Goal: Task Accomplishment & Management: Manage account settings

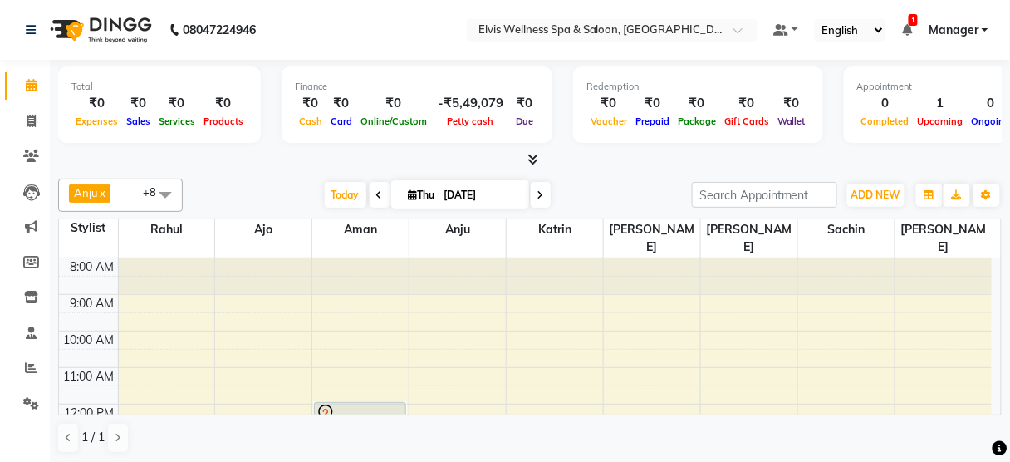
scroll to position [107, 0]
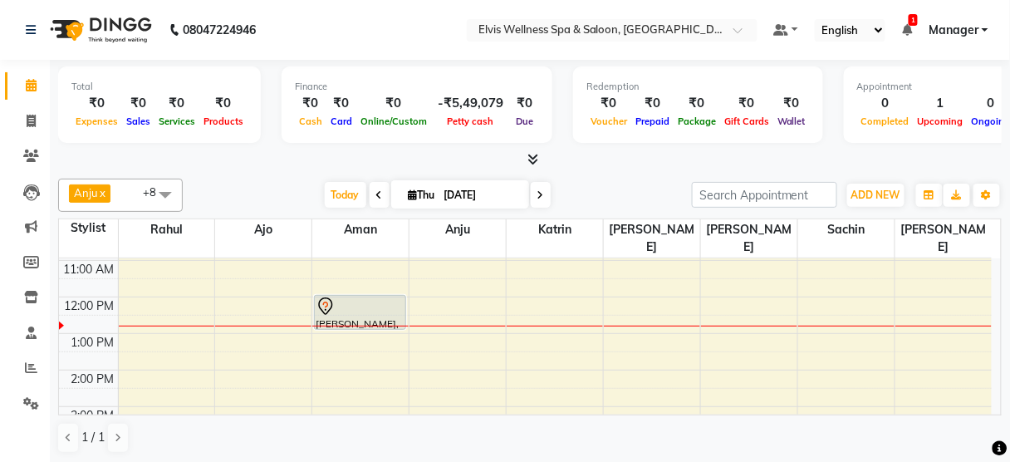
click at [513, 332] on div "8:00 AM 9:00 AM 10:00 AM 11:00 AM 12:00 PM 1:00 PM 2:00 PM 3:00 PM 4:00 PM 5:00…" at bounding box center [525, 406] width 933 height 511
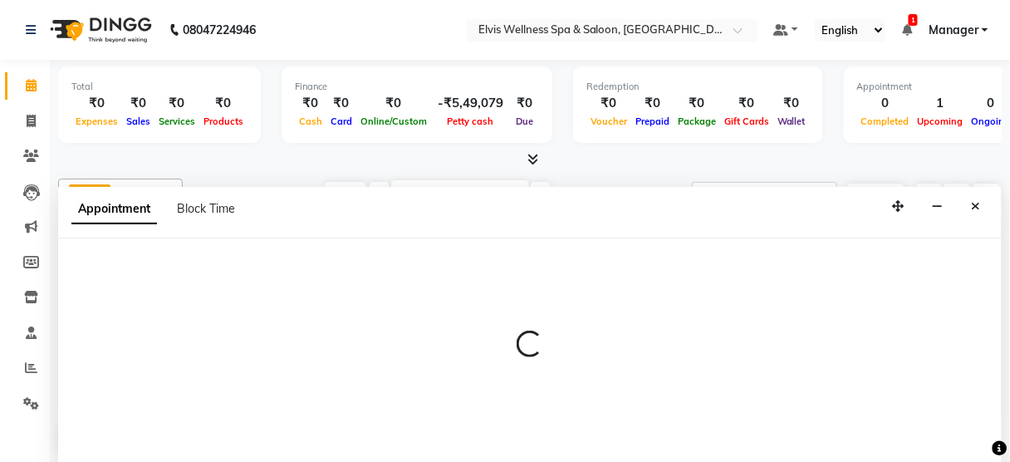
scroll to position [0, 0]
select select "67713"
select select "810"
select select "tentative"
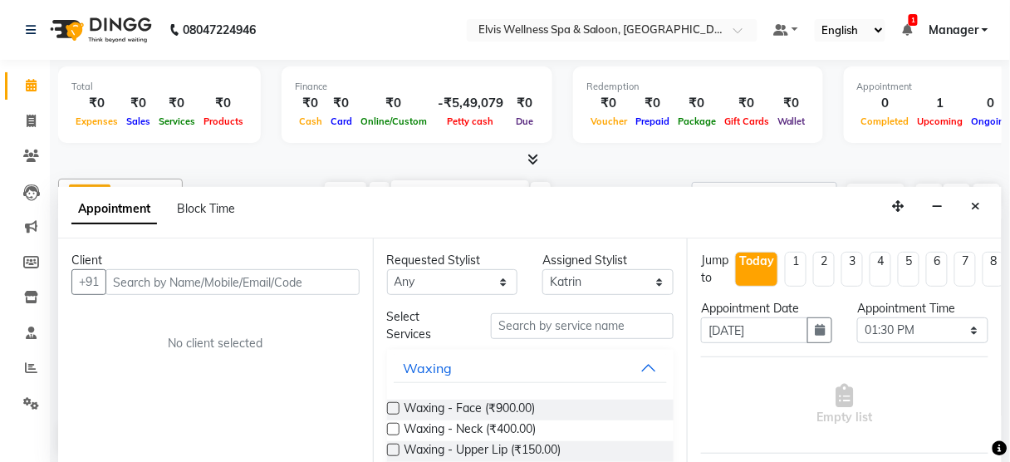
click at [273, 269] on input "text" at bounding box center [233, 282] width 254 height 26
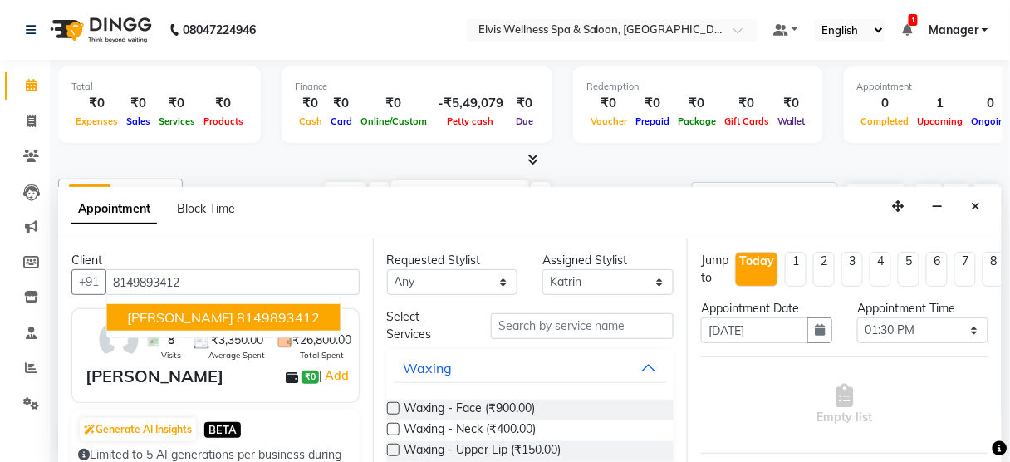
click at [244, 310] on ngb-highlight "8149893412" at bounding box center [279, 317] width 83 height 17
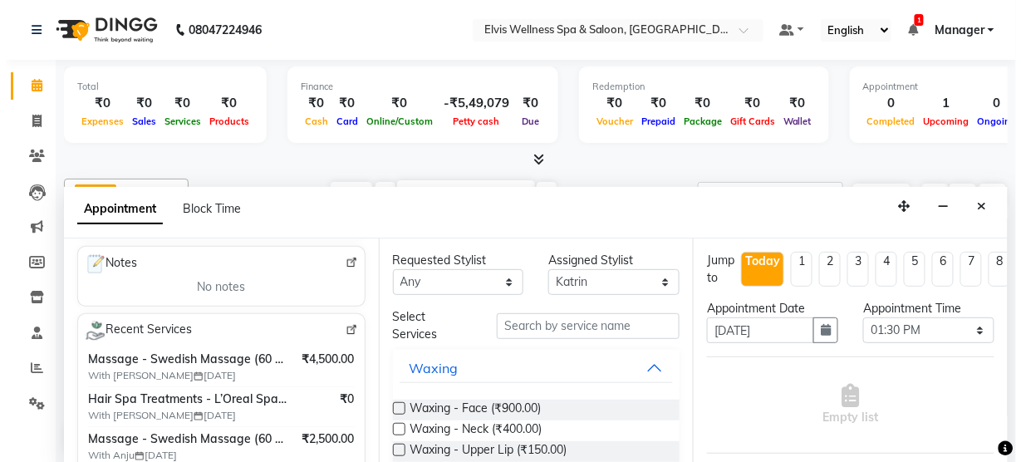
scroll to position [249, 0]
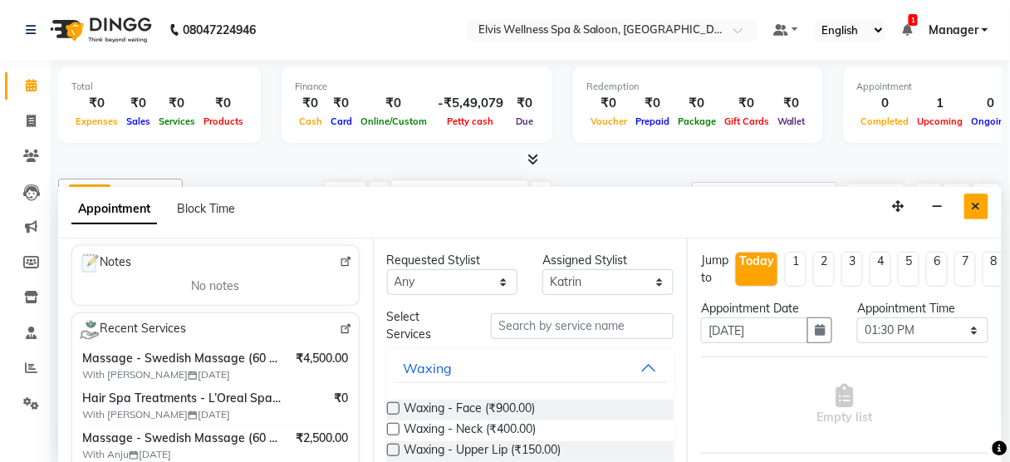
type input "8149893412"
click at [979, 202] on icon "Close" at bounding box center [976, 206] width 9 height 12
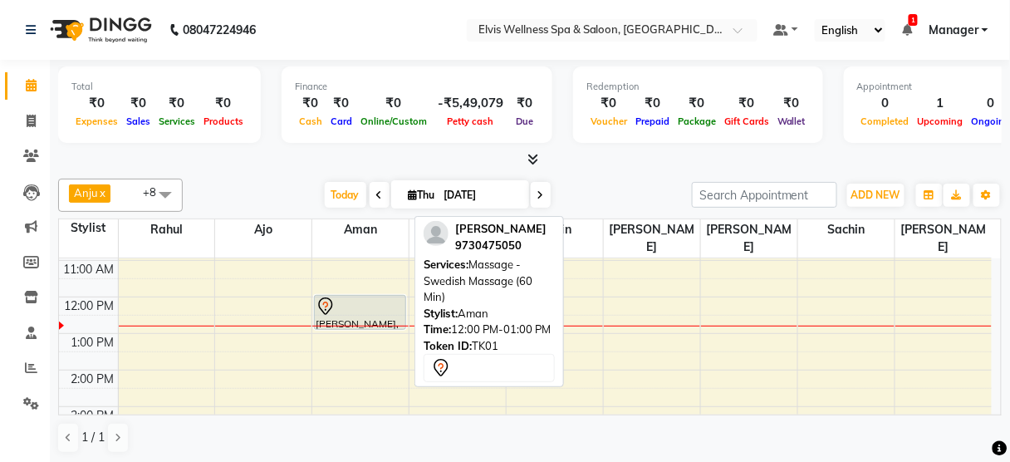
click at [360, 296] on div "[PERSON_NAME], TK01, 12:00 PM-01:00 PM, Massage - Swedish Massage (60 Min)" at bounding box center [360, 312] width 91 height 33
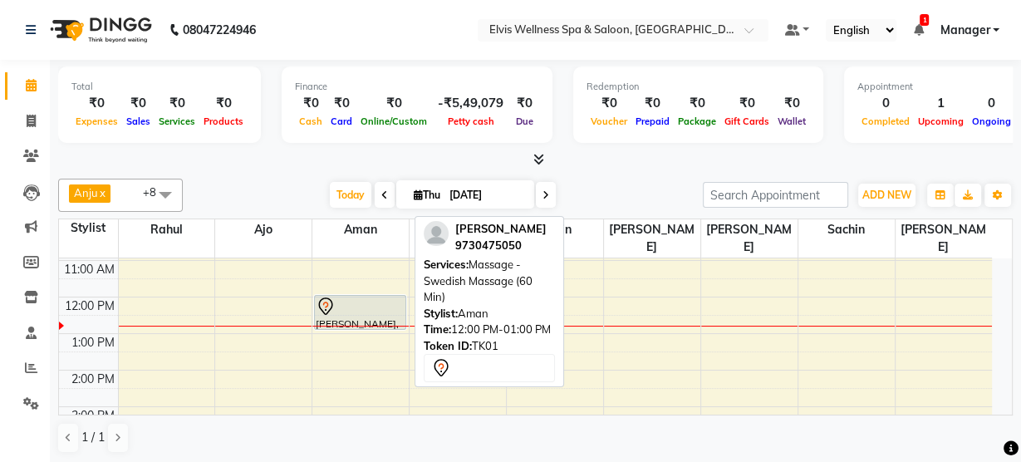
select select "7"
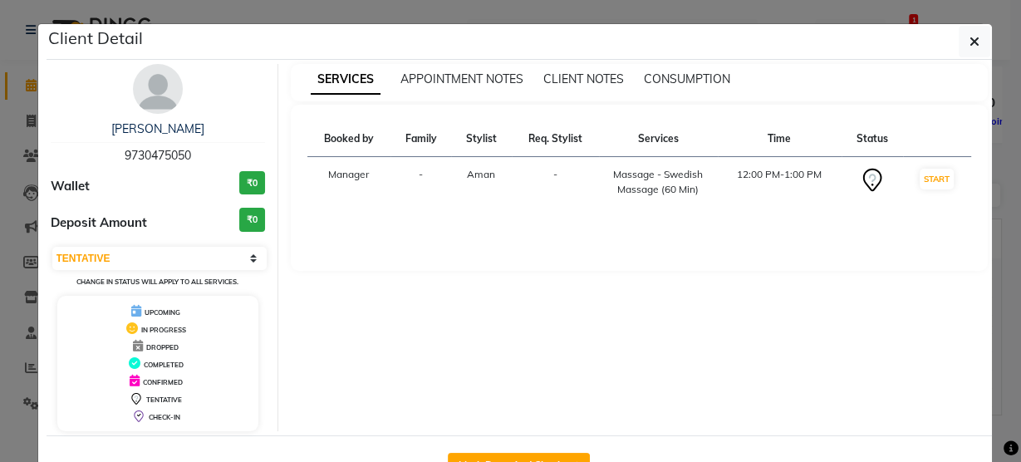
scroll to position [54, 0]
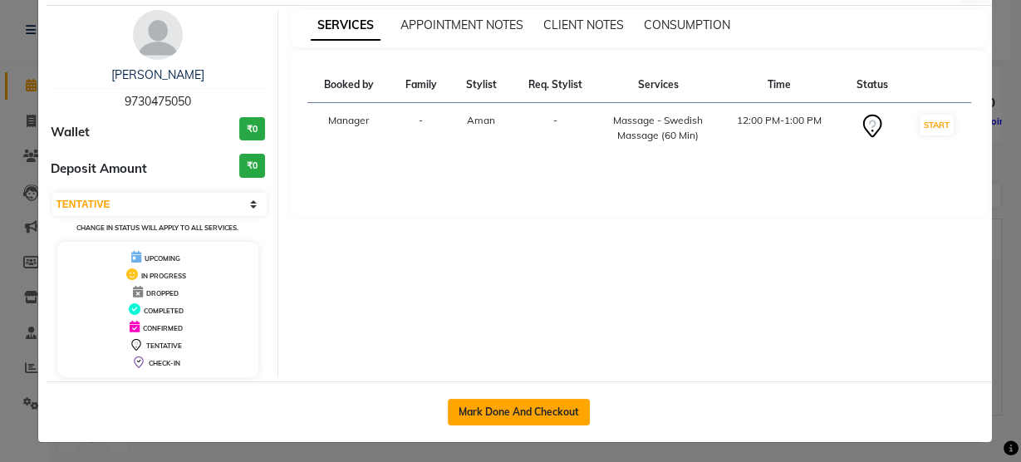
click at [496, 407] on button "Mark Done And Checkout" at bounding box center [519, 412] width 142 height 27
select select "5733"
select select "service"
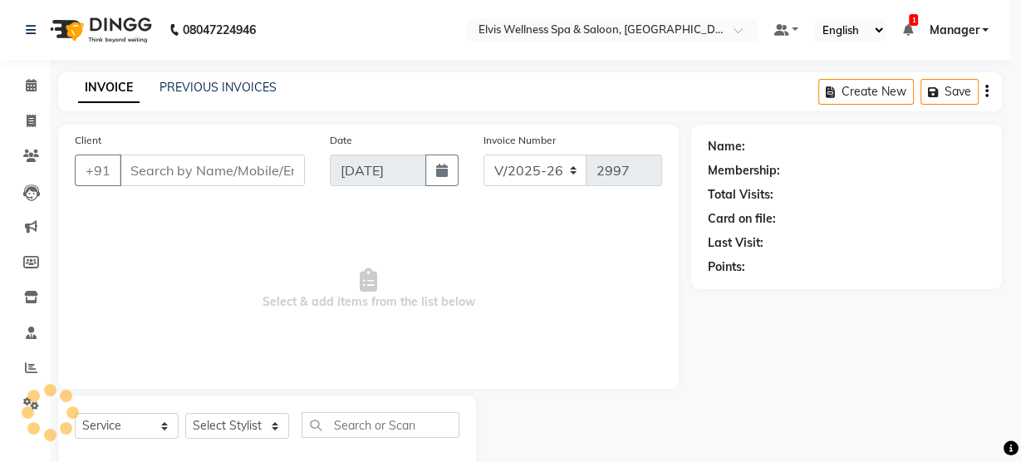
select select "3"
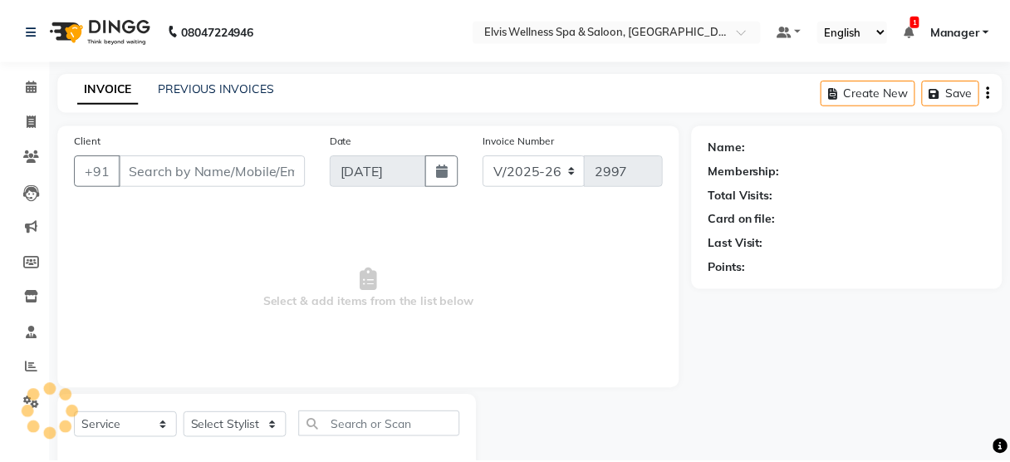
scroll to position [37, 0]
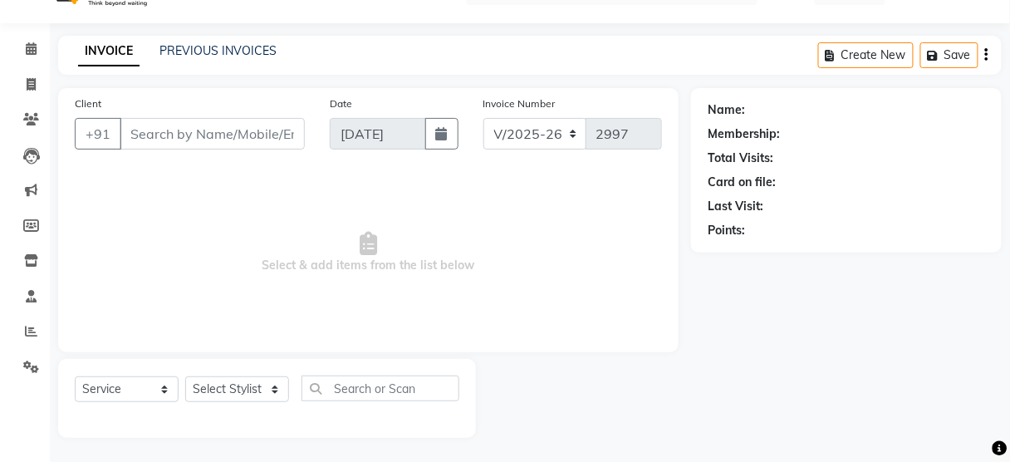
type input "9730475050"
select select "46426"
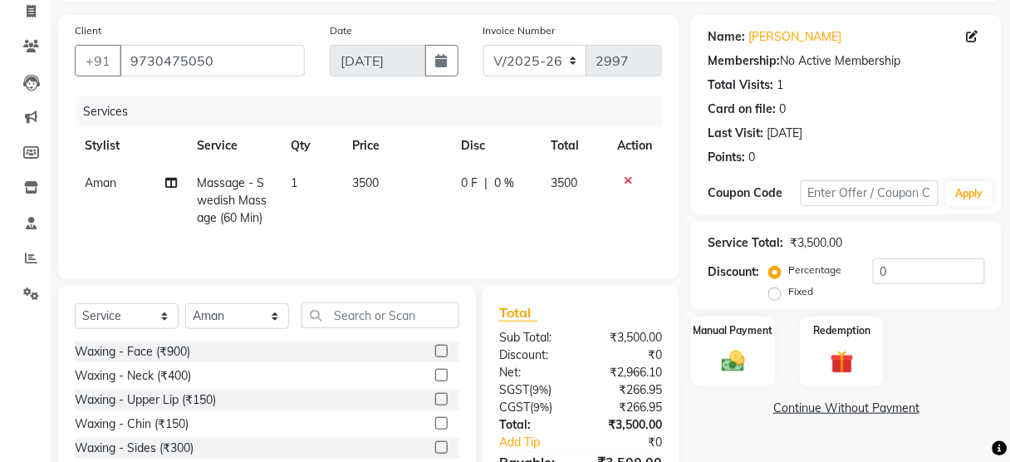
scroll to position [202, 0]
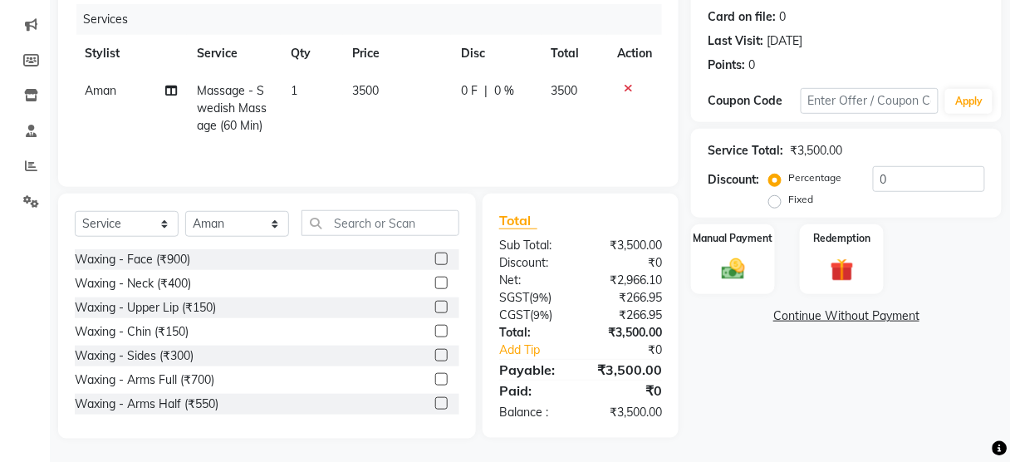
click at [789, 198] on label "Fixed" at bounding box center [801, 199] width 25 height 15
click at [774, 198] on input "Fixed" at bounding box center [779, 200] width 12 height 12
radio input "true"
click at [876, 174] on input "0" at bounding box center [929, 179] width 112 height 26
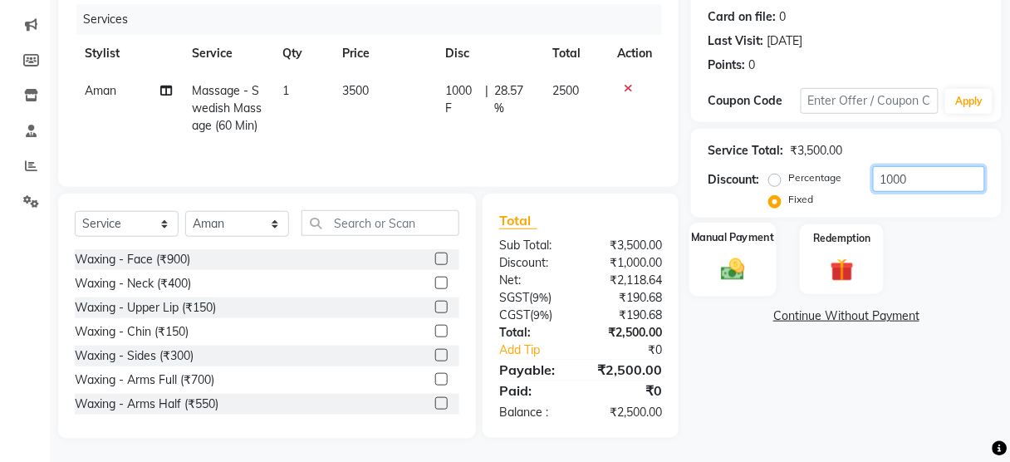
type input "1000"
click at [756, 277] on div "Manual Payment" at bounding box center [733, 259] width 87 height 73
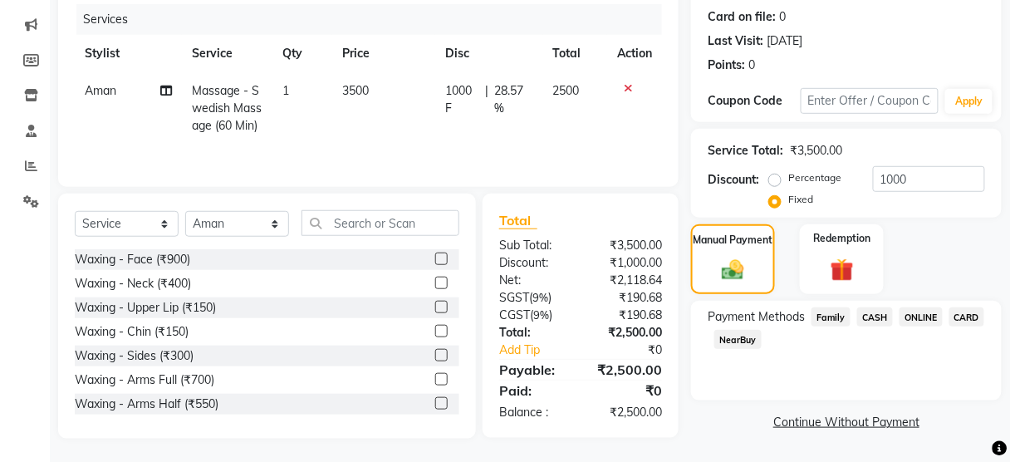
click at [873, 318] on span "CASH" at bounding box center [876, 316] width 36 height 19
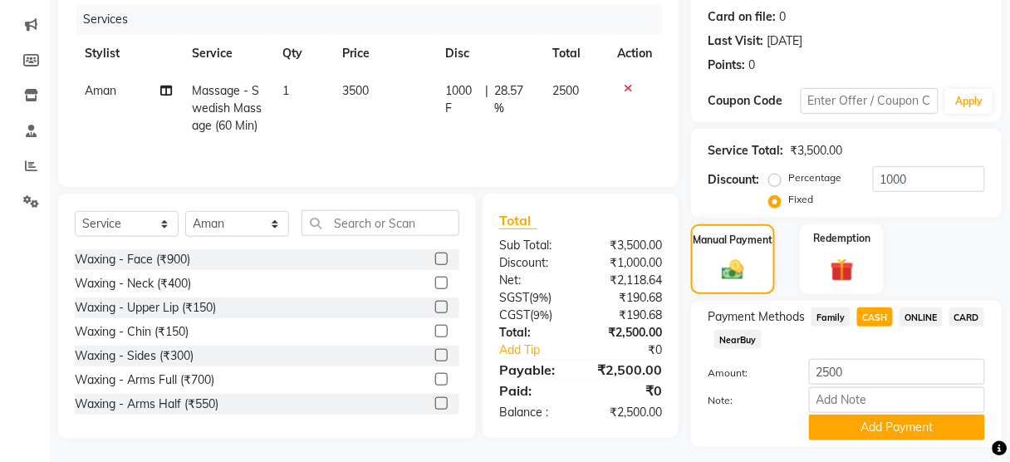
scroll to position [245, 0]
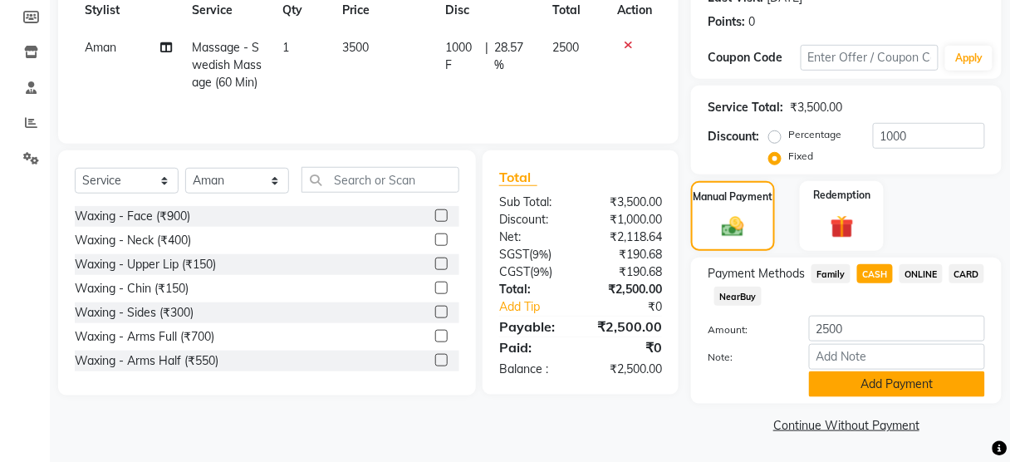
click at [858, 390] on button "Add Payment" at bounding box center [897, 384] width 176 height 26
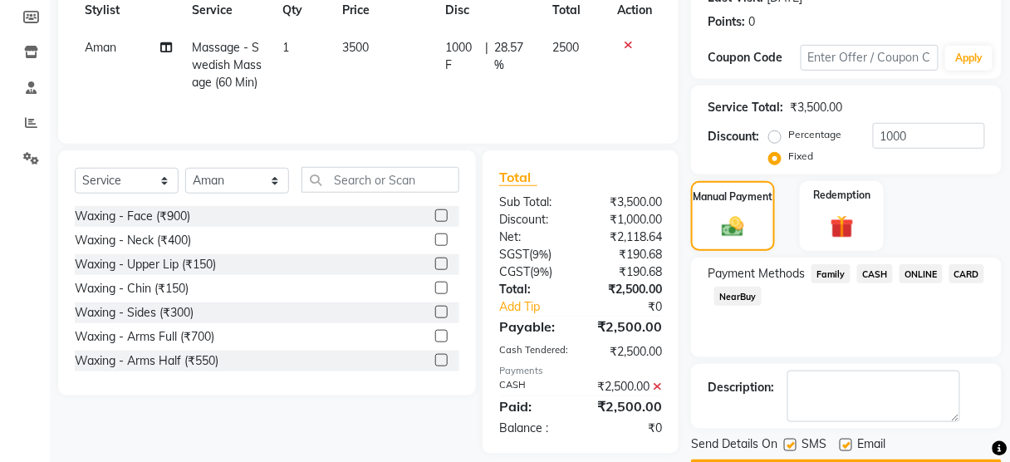
scroll to position [292, 0]
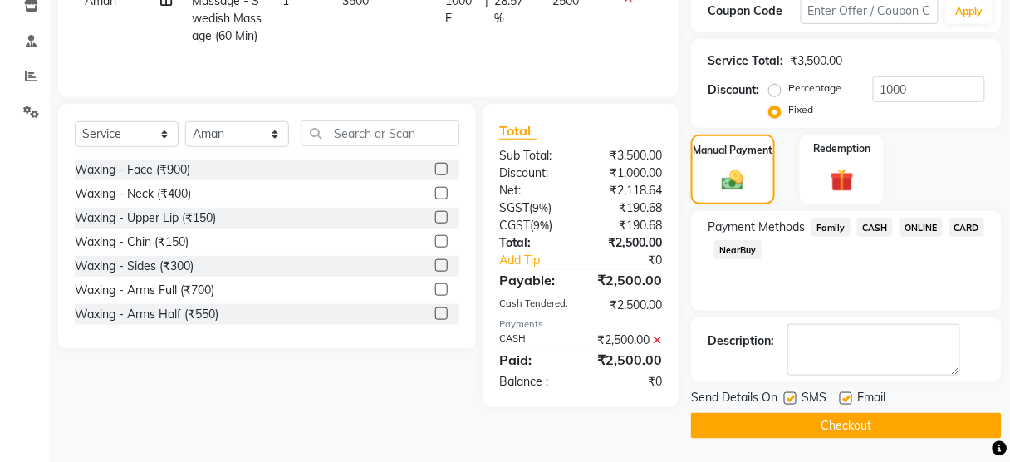
click at [788, 396] on label at bounding box center [790, 398] width 12 height 12
click at [788, 396] on input "checkbox" at bounding box center [789, 399] width 11 height 11
checkbox input "false"
click at [789, 406] on div at bounding box center [789, 400] width 11 height 17
click at [789, 417] on button "Checkout" at bounding box center [846, 426] width 311 height 26
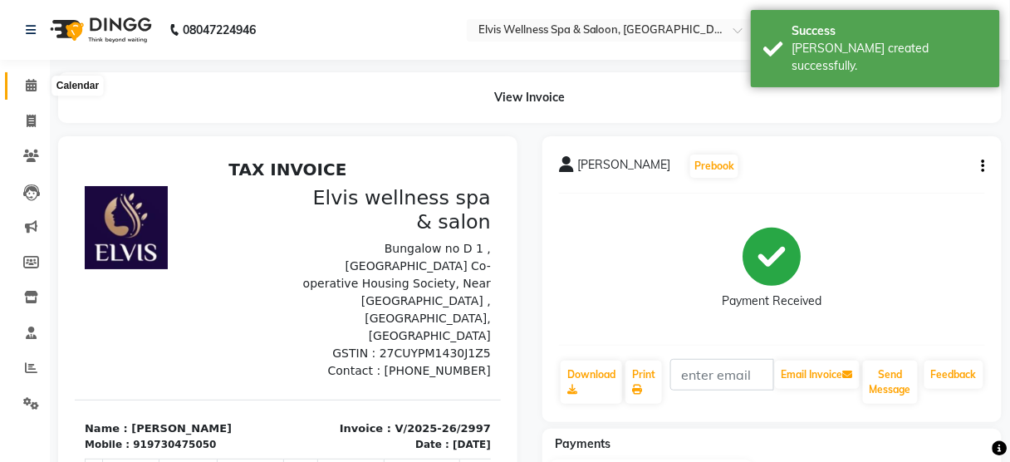
click at [39, 80] on span at bounding box center [31, 85] width 29 height 19
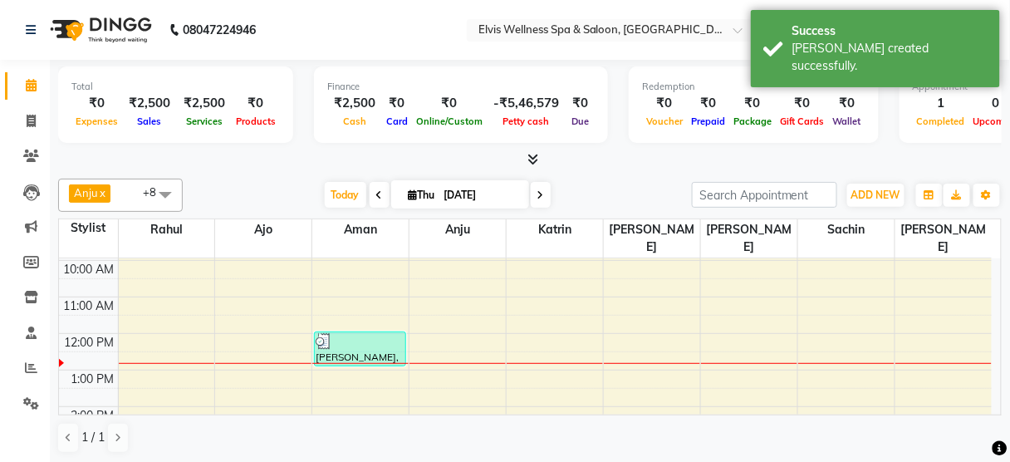
scroll to position [107, 0]
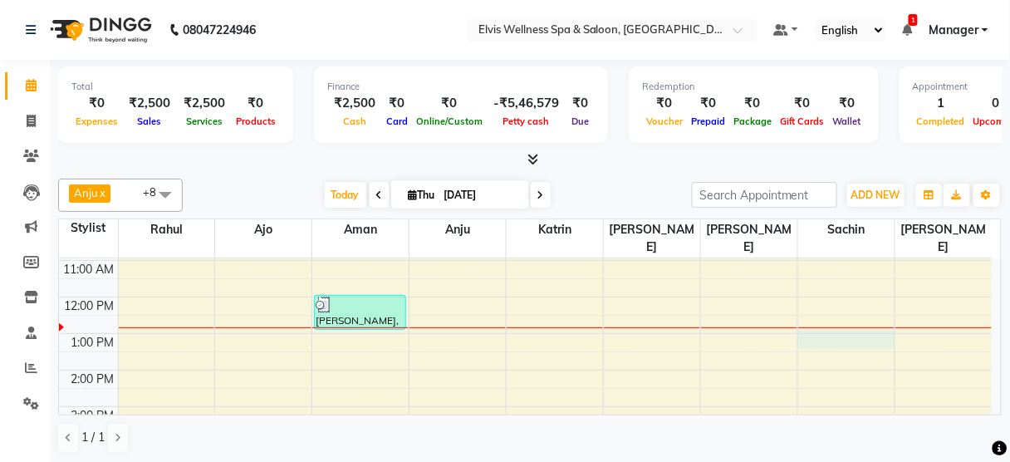
click at [855, 313] on div "8:00 AM 9:00 AM 10:00 AM 11:00 AM 12:00 PM 1:00 PM 2:00 PM 3:00 PM 4:00 PM 5:00…" at bounding box center [525, 406] width 933 height 511
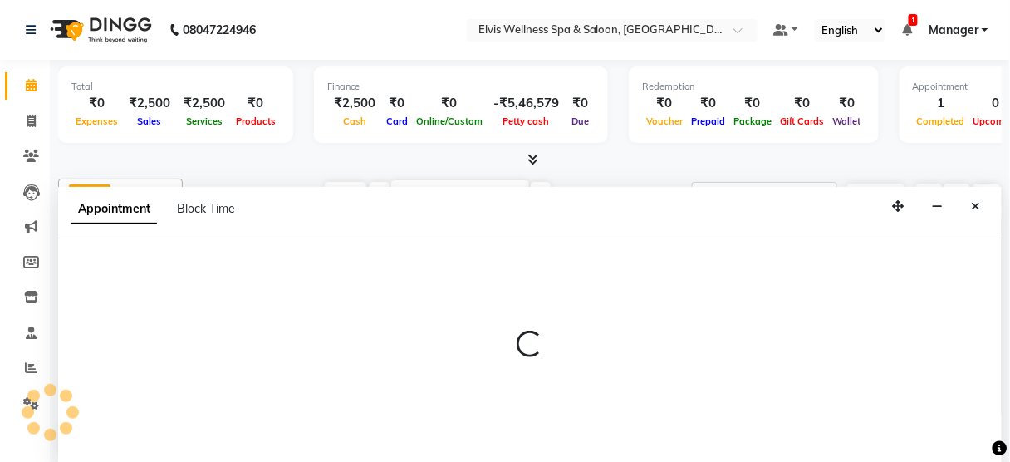
scroll to position [0, 0]
select select "48152"
select select "780"
select select "tentative"
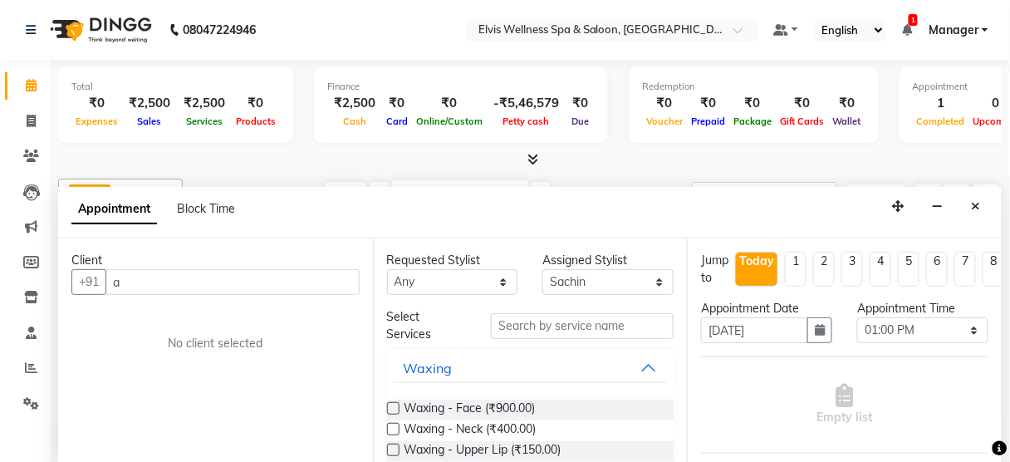
click at [259, 281] on input "a" at bounding box center [233, 282] width 254 height 26
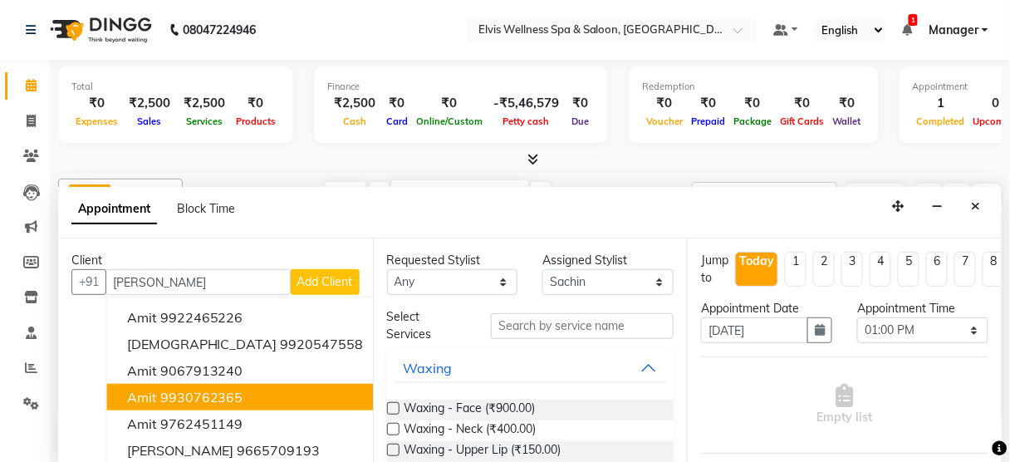
scroll to position [112, 0]
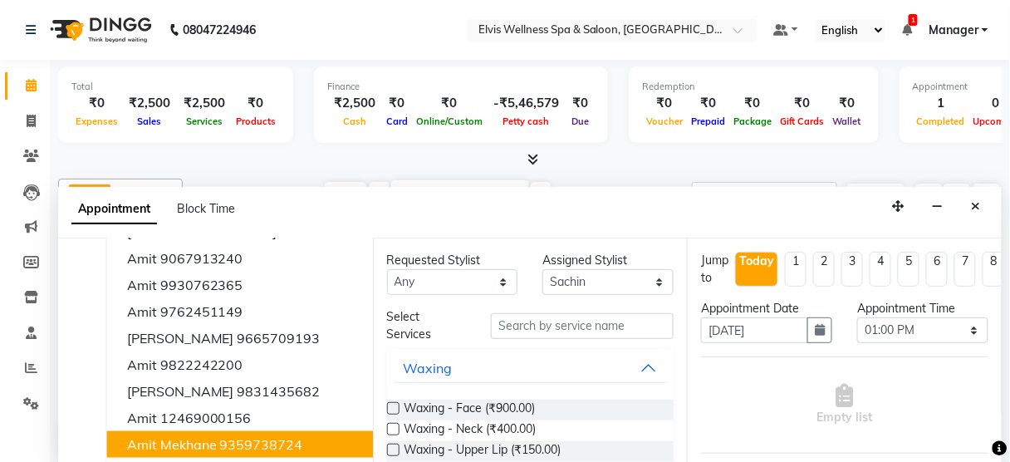
click at [237, 453] on button "Amit mekhane 9359738724" at bounding box center [245, 444] width 277 height 27
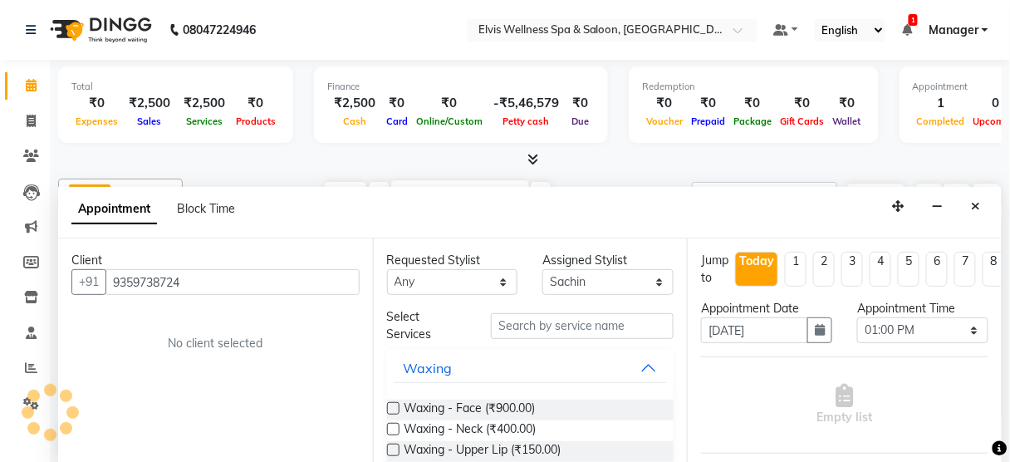
scroll to position [0, 0]
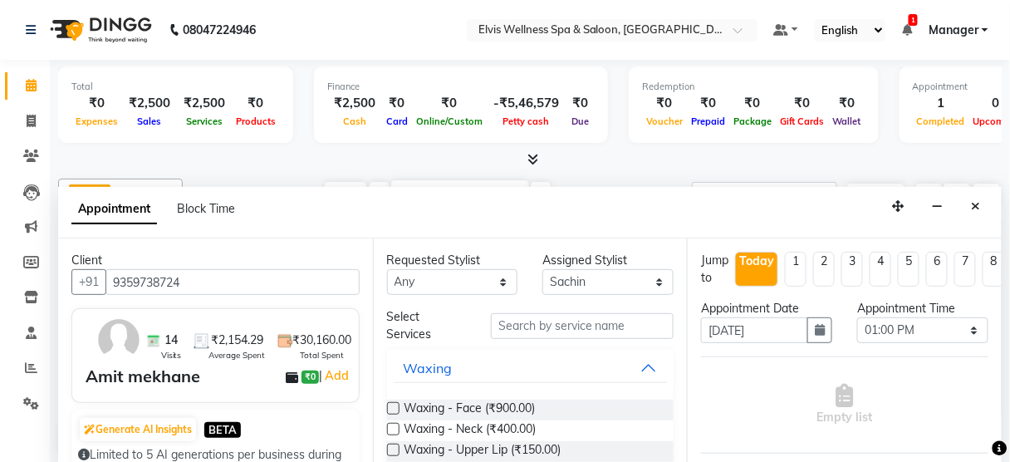
type input "9359738724"
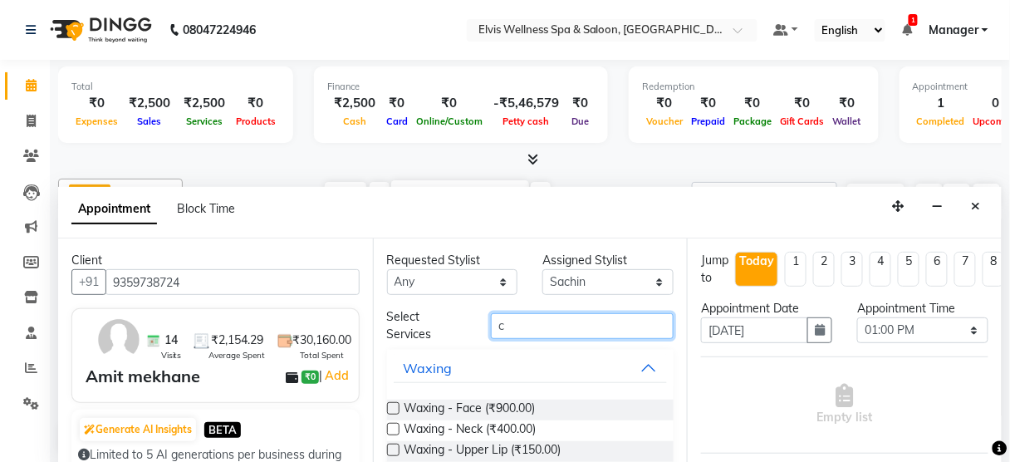
click at [576, 333] on input "c" at bounding box center [582, 326] width 183 height 26
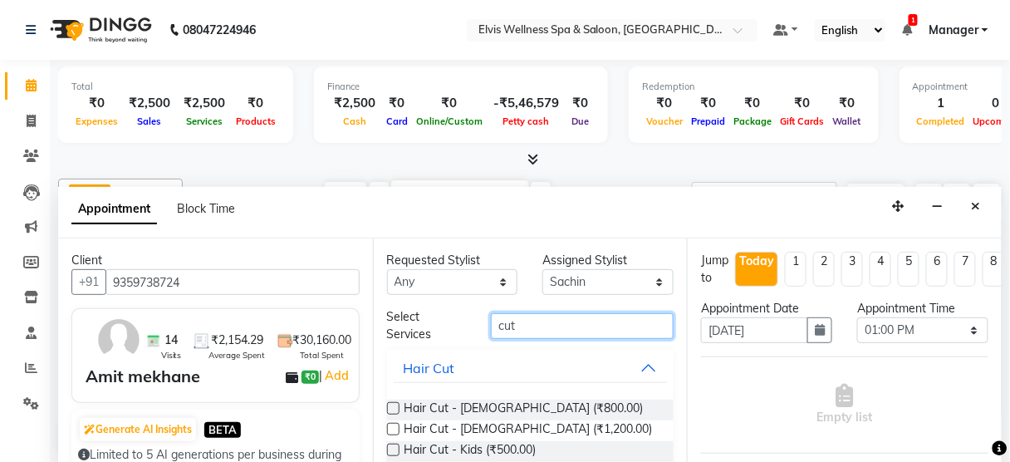
scroll to position [97, 0]
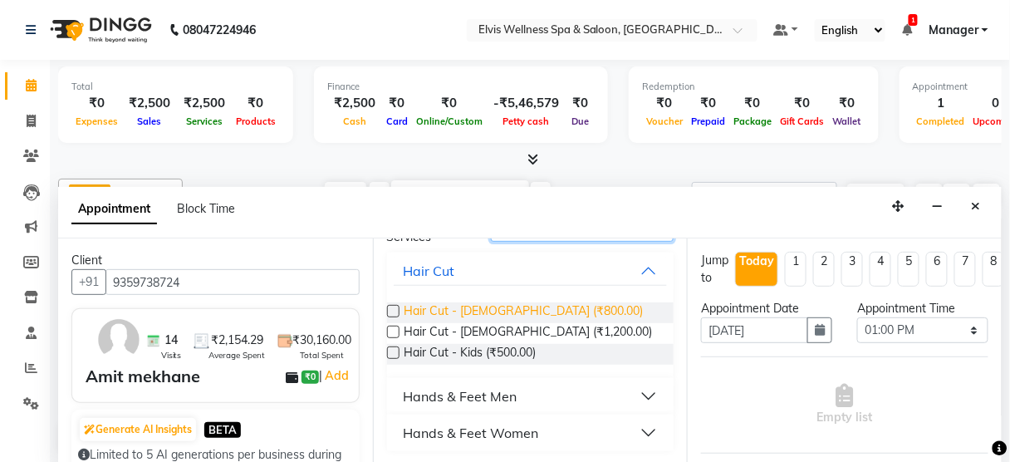
type input "cut"
click at [517, 306] on span "Hair Cut - [DEMOGRAPHIC_DATA] (₹800.00)" at bounding box center [524, 312] width 239 height 21
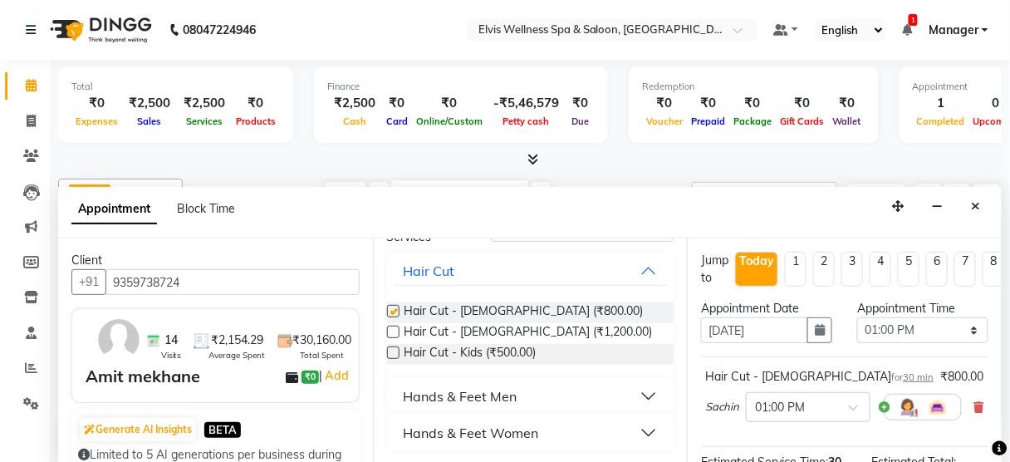
checkbox input "false"
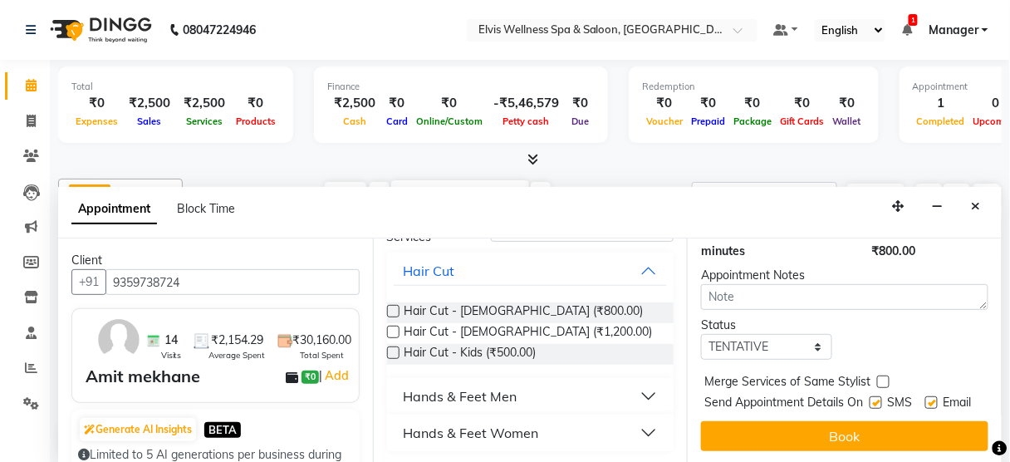
click at [873, 396] on label at bounding box center [876, 402] width 12 height 12
click at [873, 399] on input "checkbox" at bounding box center [875, 404] width 11 height 11
checkbox input "false"
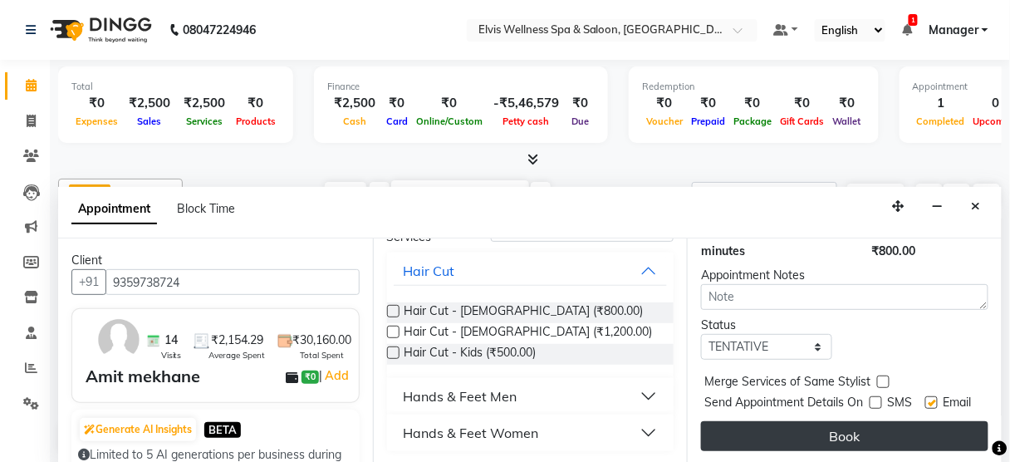
click at [876, 421] on button "Book" at bounding box center [845, 436] width 288 height 30
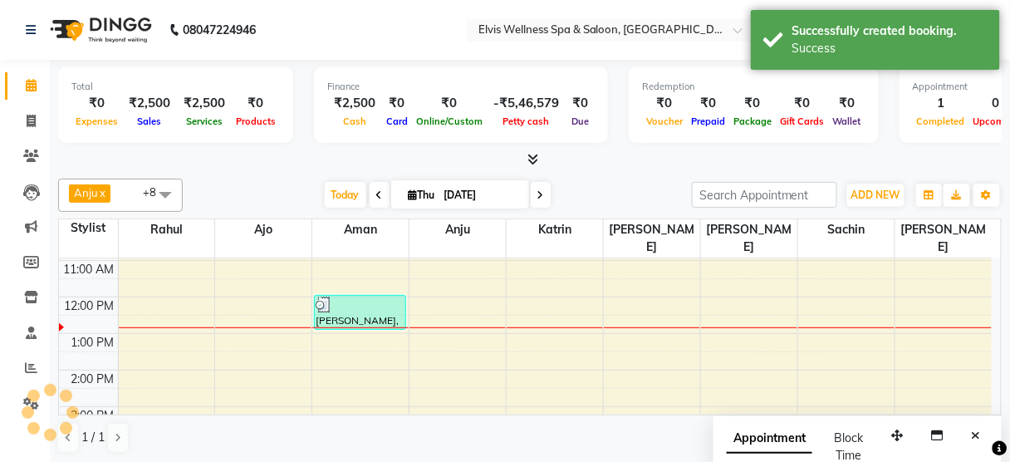
scroll to position [0, 0]
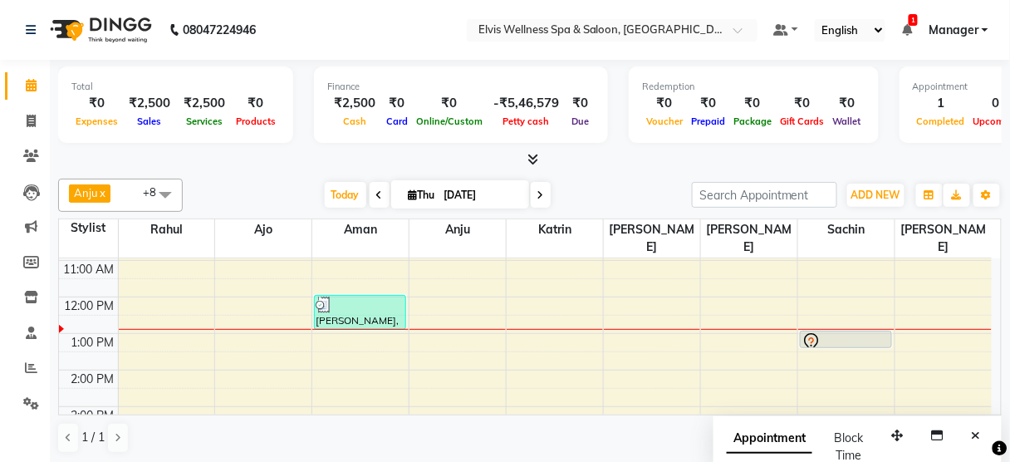
click at [174, 188] on span at bounding box center [165, 195] width 33 height 32
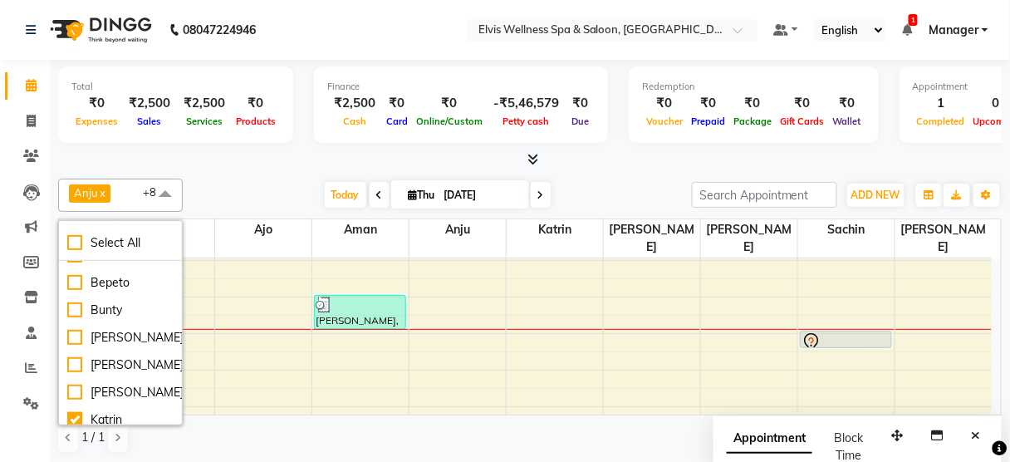
scroll to position [486, 0]
click at [90, 337] on div "[PERSON_NAME]" at bounding box center [120, 336] width 106 height 17
checkbox input "true"
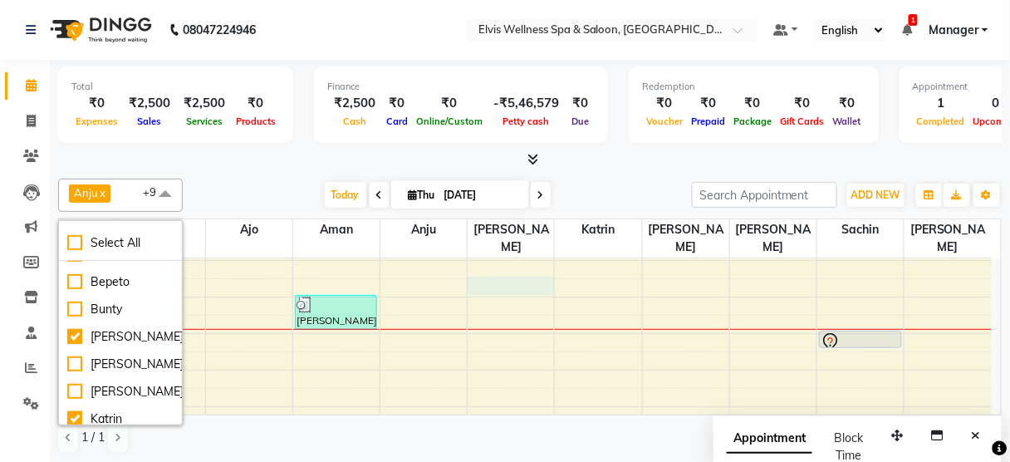
click at [533, 265] on div "8:00 AM 9:00 AM 10:00 AM 11:00 AM 12:00 PM 1:00 PM 2:00 PM 3:00 PM 4:00 PM 5:00…" at bounding box center [525, 406] width 933 height 511
select select "58922"
select select "tentative"
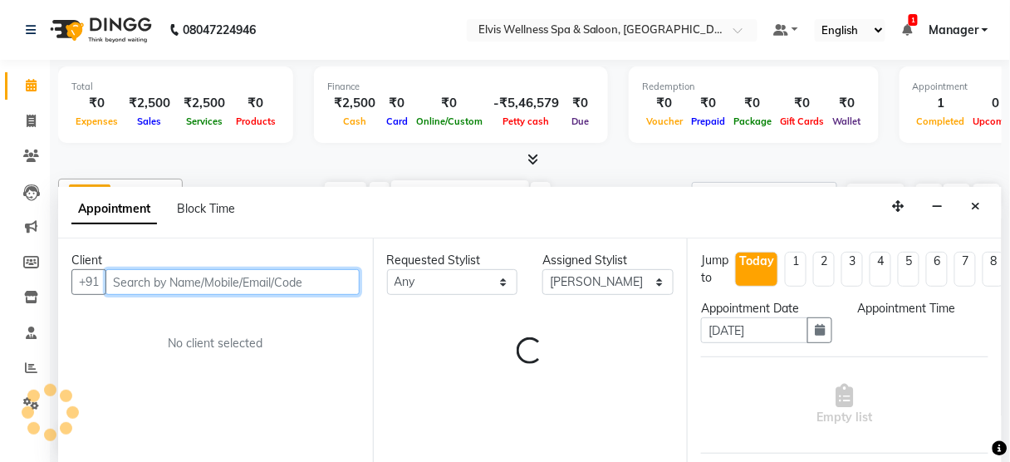
select select "690"
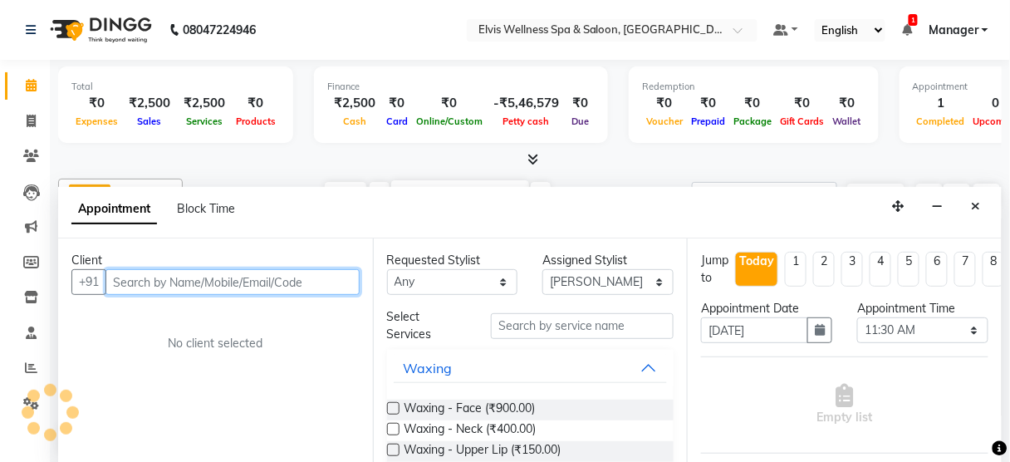
scroll to position [0, 0]
click at [246, 284] on input "text" at bounding box center [233, 282] width 254 height 26
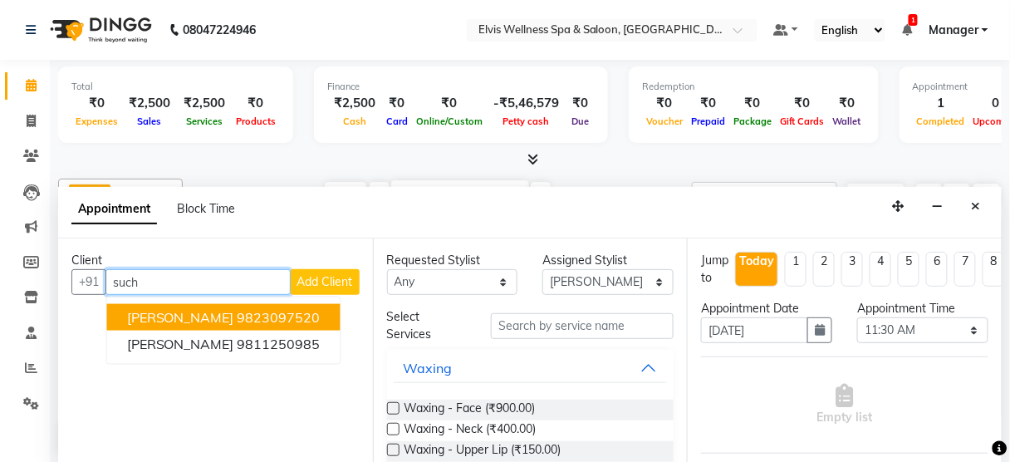
click at [283, 318] on ngb-highlight "9823097520" at bounding box center [279, 317] width 83 height 17
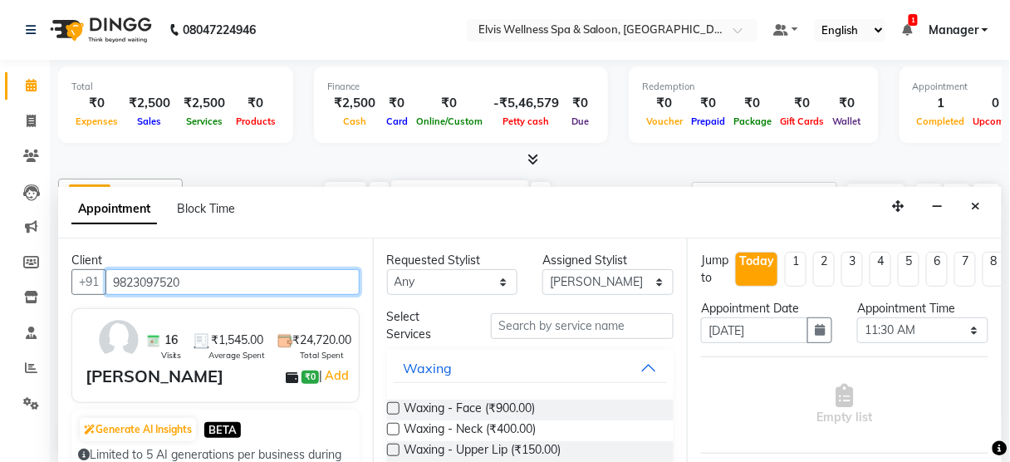
type input "9823097520"
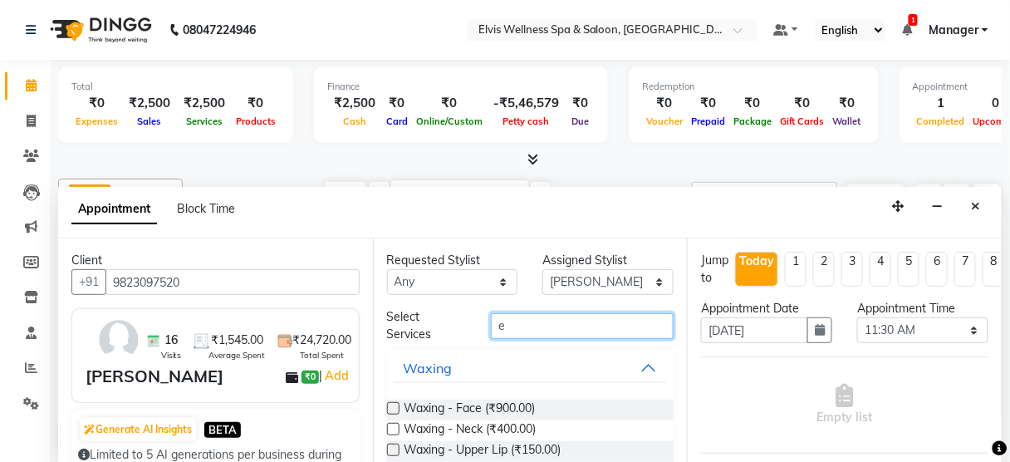
click at [542, 323] on input "e" at bounding box center [582, 326] width 183 height 26
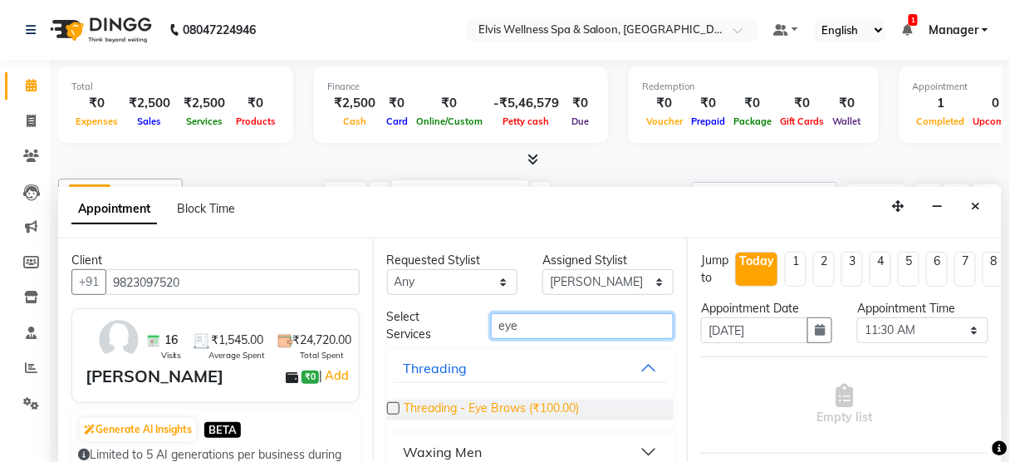
type input "eye"
click at [564, 406] on span "Threading - Eye Brows (₹100.00)" at bounding box center [492, 410] width 175 height 21
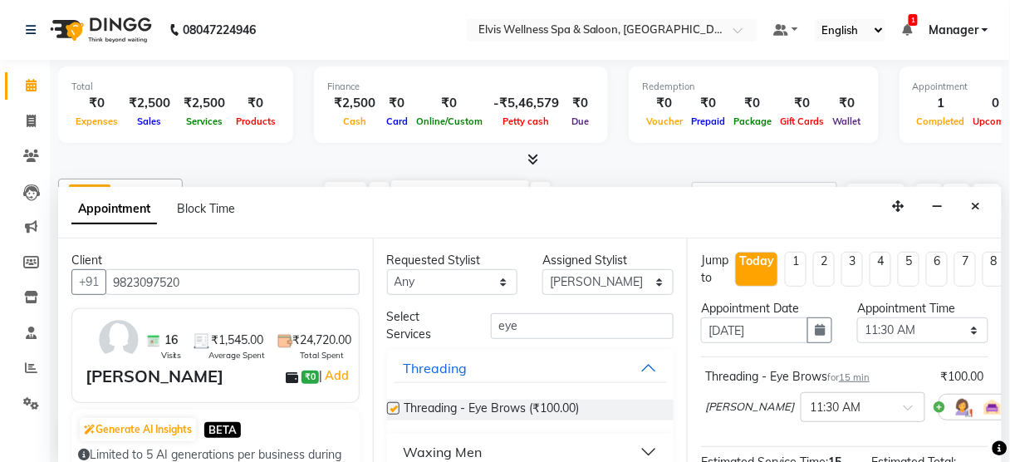
checkbox input "false"
click at [534, 327] on input "eye" at bounding box center [582, 326] width 183 height 26
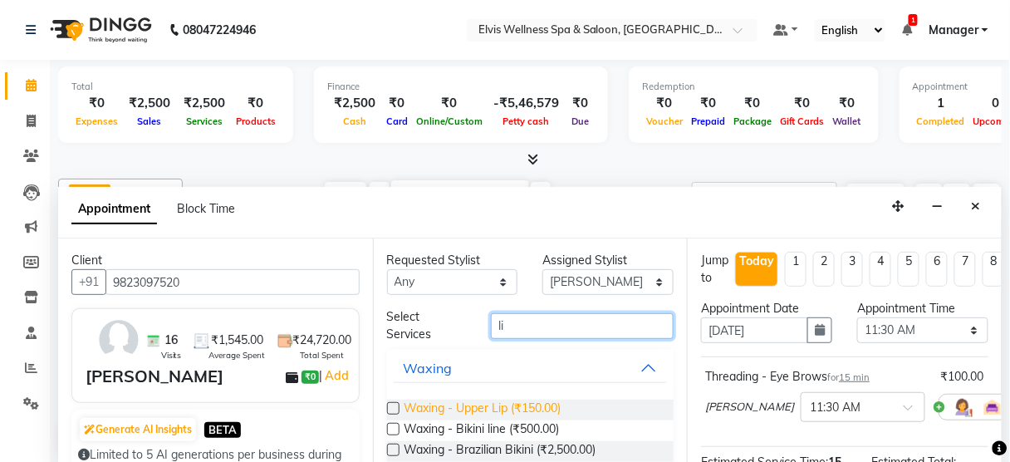
type input "li"
click at [518, 405] on span "Waxing - Upper Lip (₹150.00)" at bounding box center [483, 410] width 157 height 21
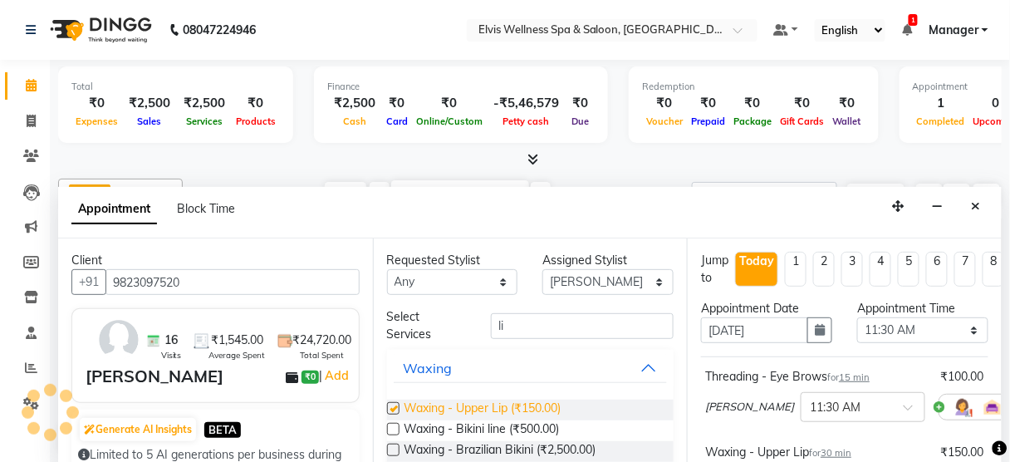
checkbox input "false"
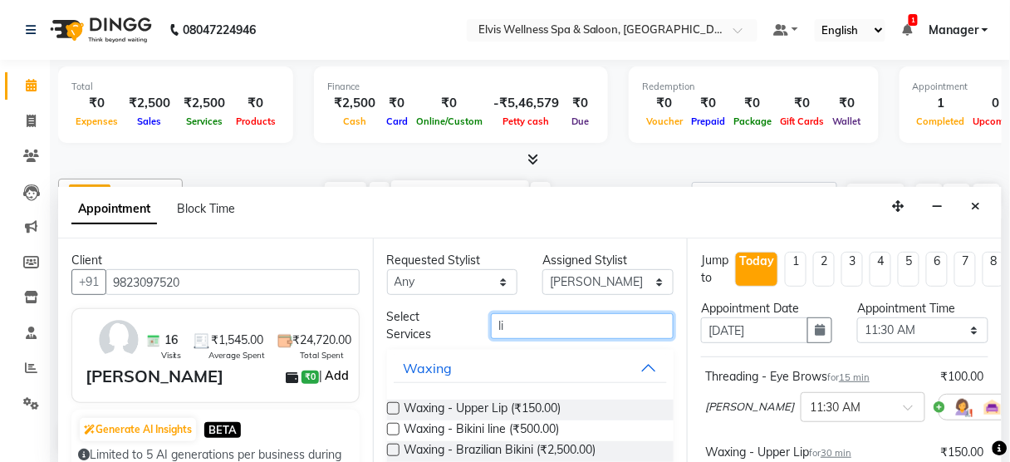
drag, startPoint x: 514, startPoint y: 312, endPoint x: 322, endPoint y: 382, distance: 204.5
click at [322, 382] on div "Client +91 9823097520 16 Visits ₹1,545.00 Average Spent ₹24,720.00 Total Spent …" at bounding box center [530, 351] width 944 height 226
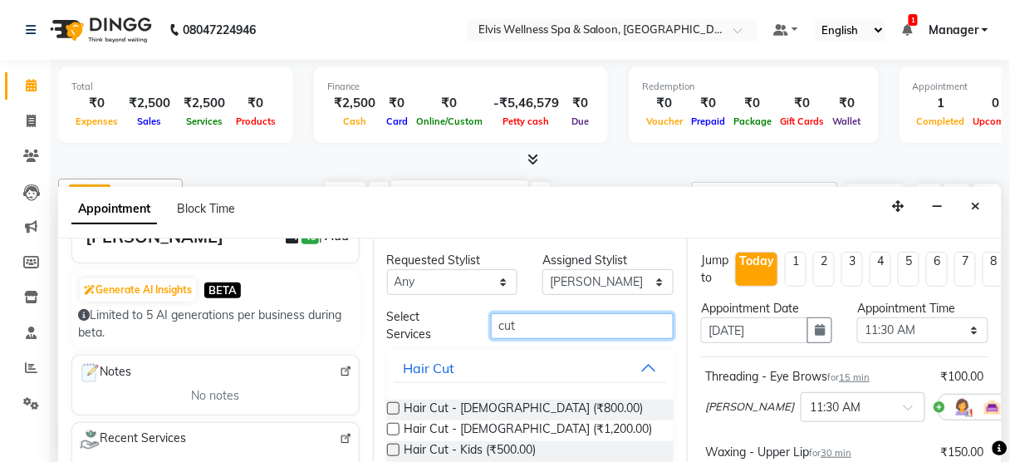
scroll to position [141, 0]
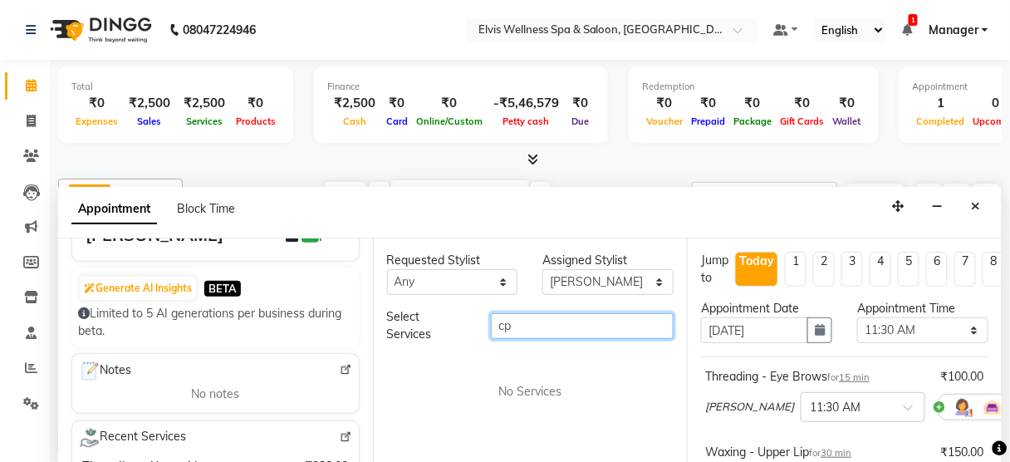
type input "c"
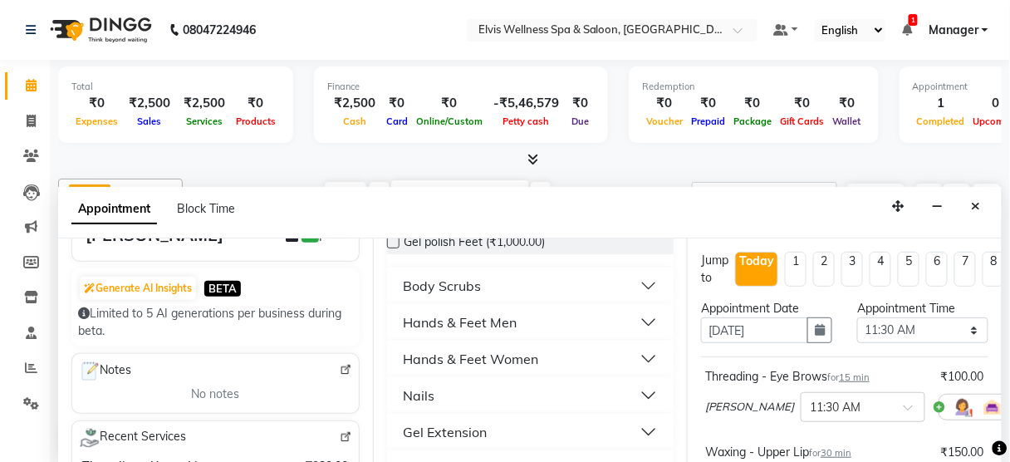
scroll to position [173, 0]
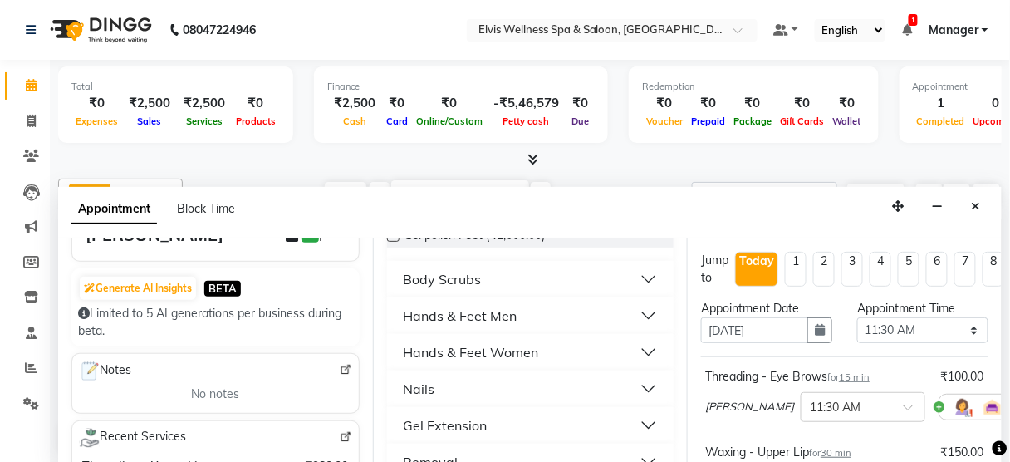
type input "polish"
click at [639, 307] on button "Hands & Feet Men" at bounding box center [531, 316] width 274 height 30
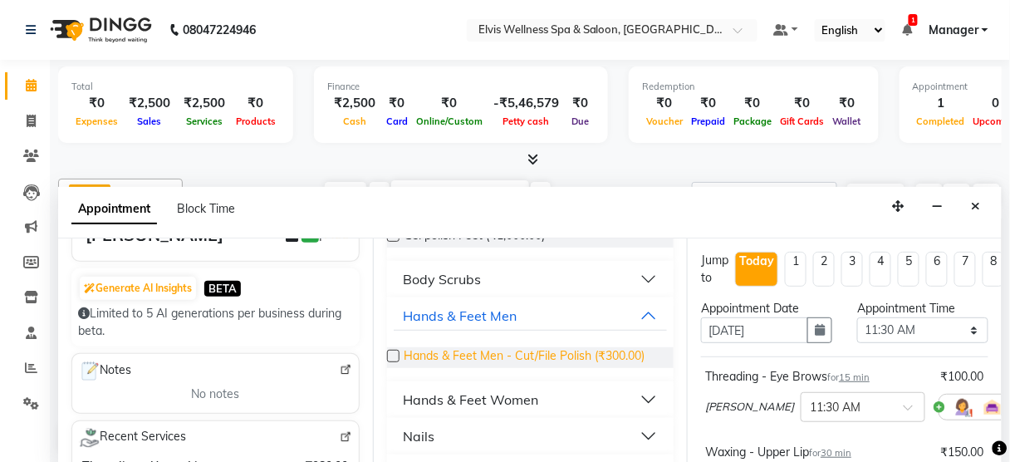
click at [619, 353] on span "Hands & Feet Men - Cut/File Polish (₹300.00)" at bounding box center [525, 357] width 241 height 21
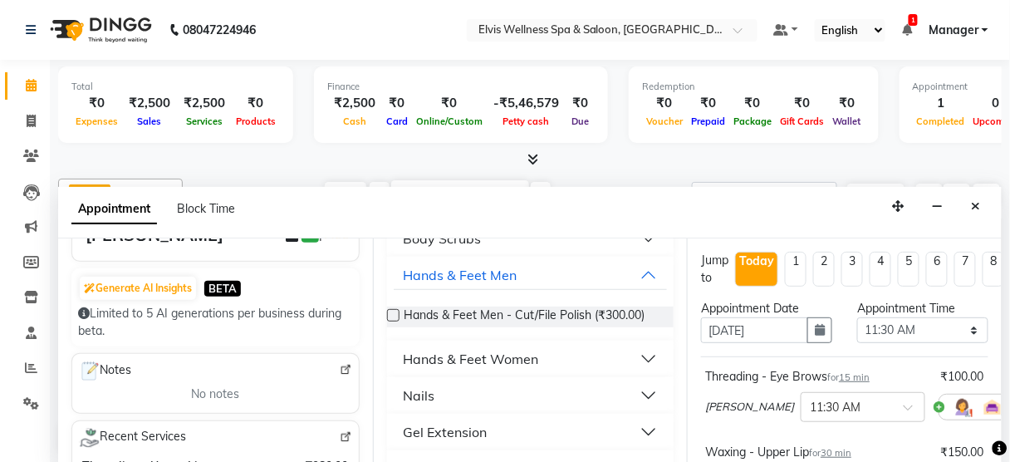
scroll to position [217, 0]
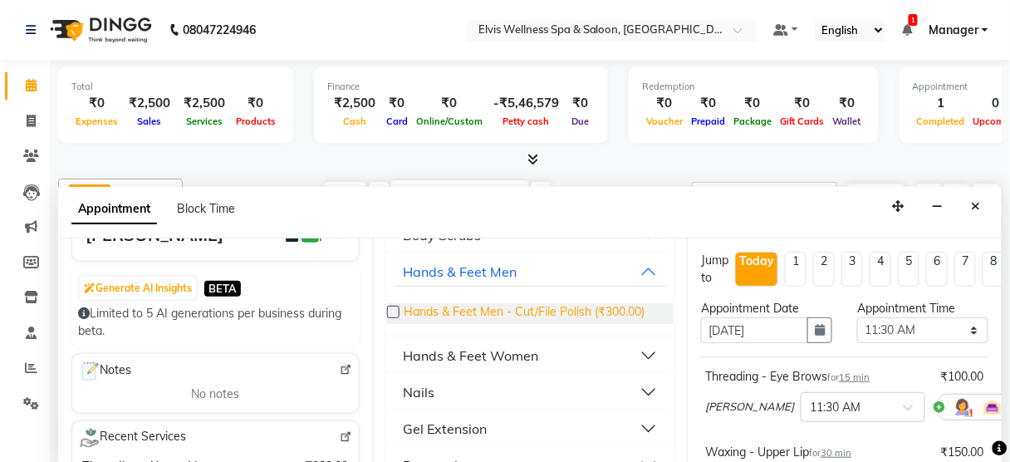
click at [608, 310] on span "Hands & Feet Men - Cut/File Polish (₹300.00)" at bounding box center [525, 313] width 241 height 21
checkbox input "false"
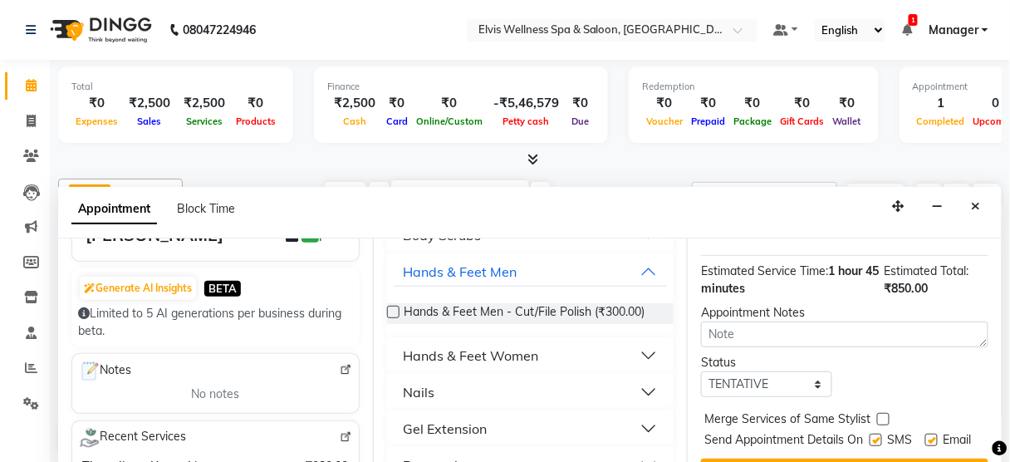
scroll to position [514, 0]
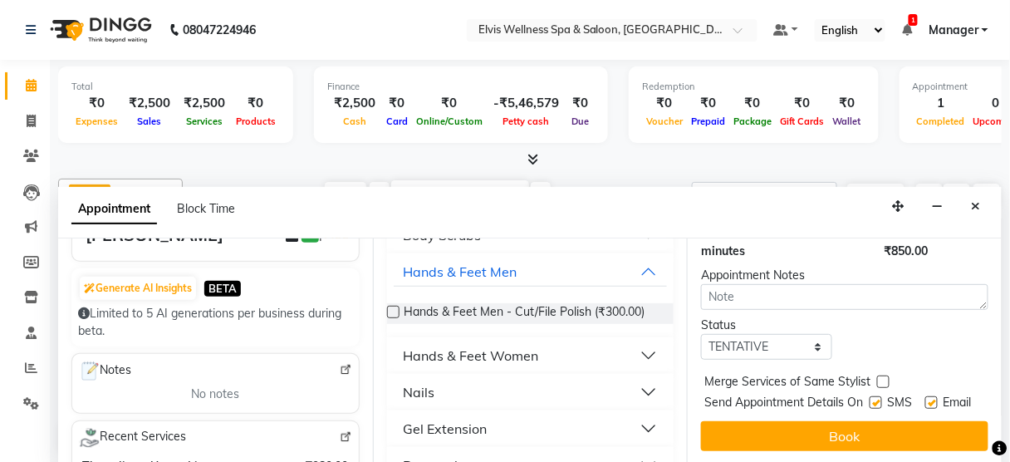
click at [870, 396] on label at bounding box center [876, 402] width 12 height 12
click at [870, 399] on input "checkbox" at bounding box center [875, 404] width 11 height 11
checkbox input "false"
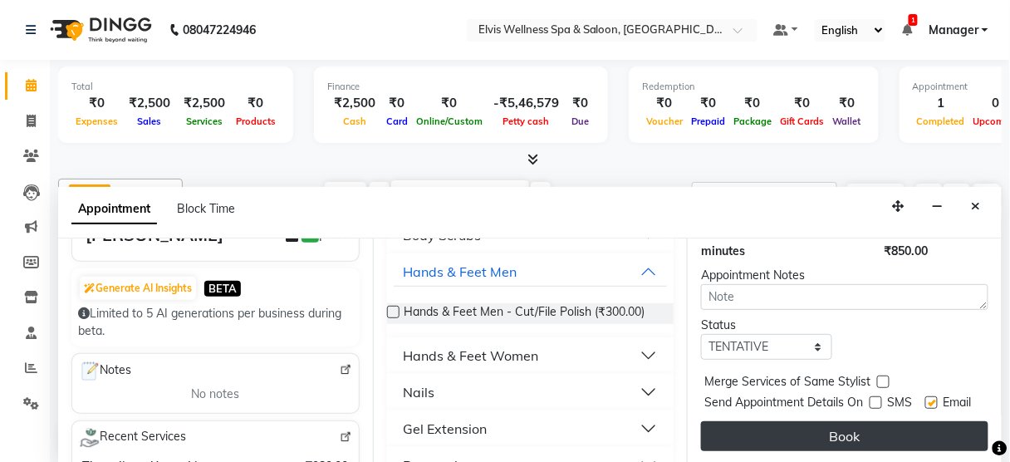
click at [861, 421] on button "Book" at bounding box center [845, 436] width 288 height 30
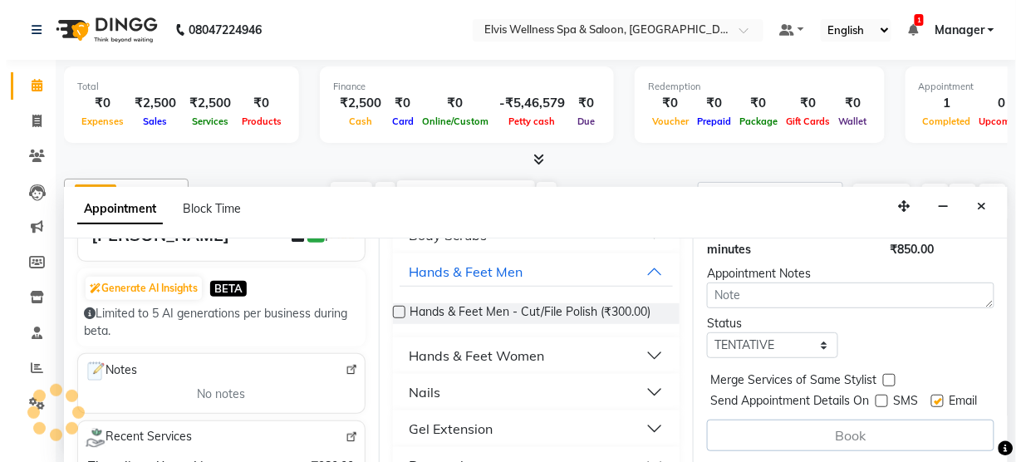
scroll to position [0, 0]
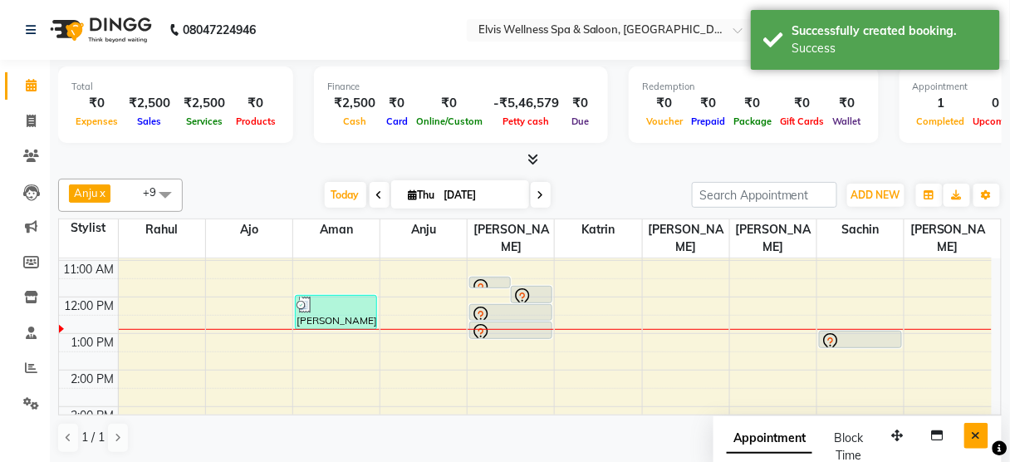
click at [976, 430] on icon "Close" at bounding box center [976, 436] width 9 height 12
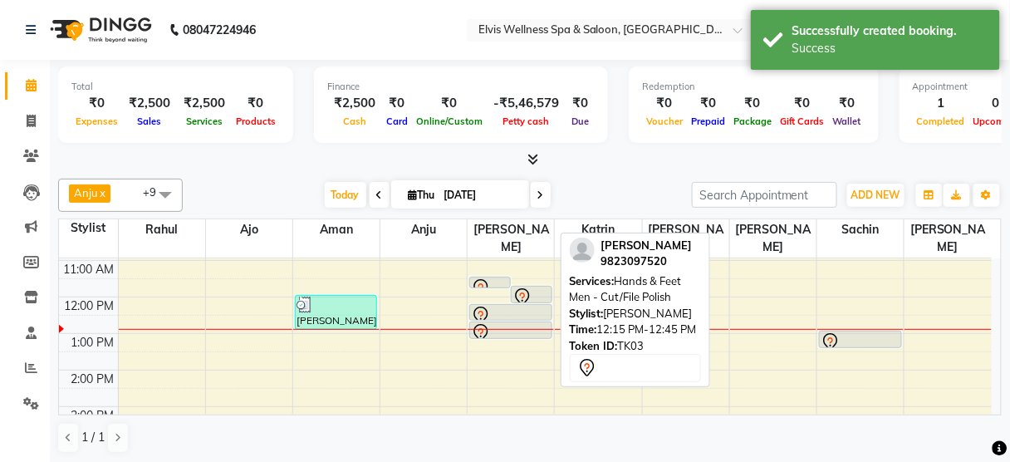
click at [500, 306] on div at bounding box center [511, 316] width 80 height 20
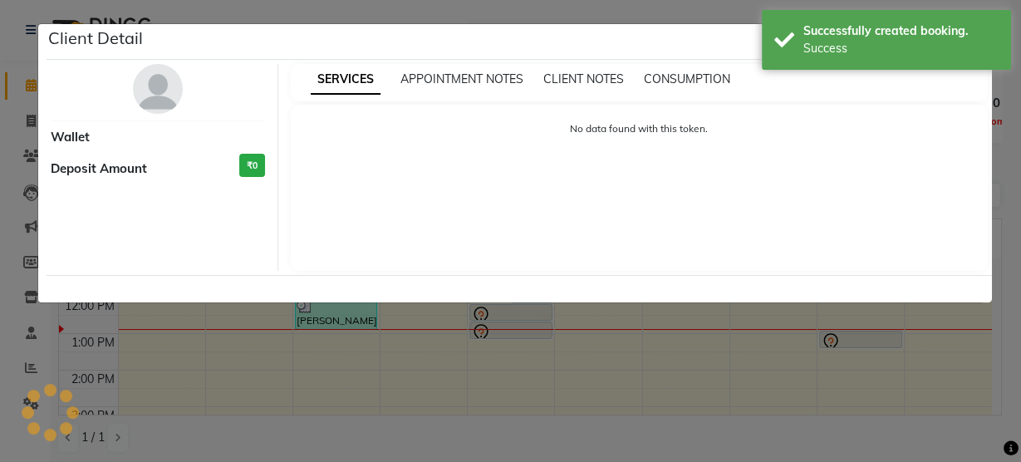
select select "7"
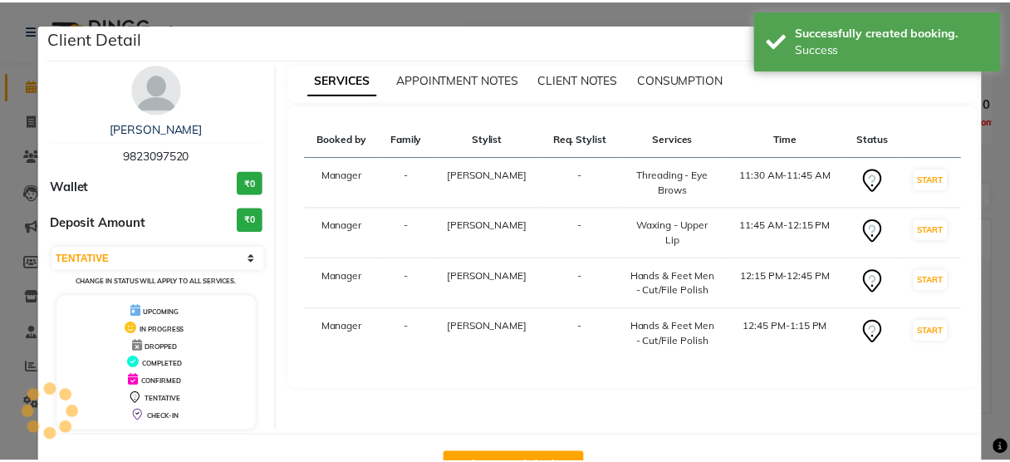
scroll to position [54, 0]
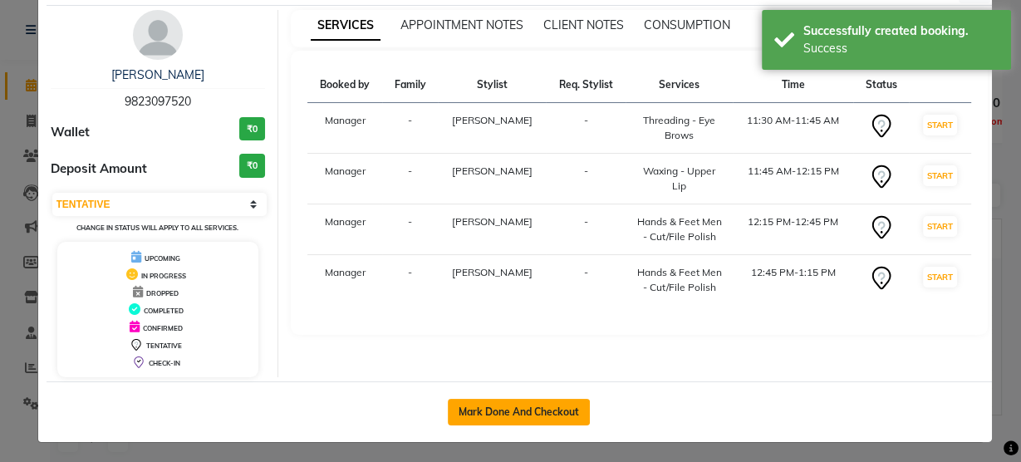
click at [504, 406] on button "Mark Done And Checkout" at bounding box center [519, 412] width 142 height 27
select select "5733"
select select "service"
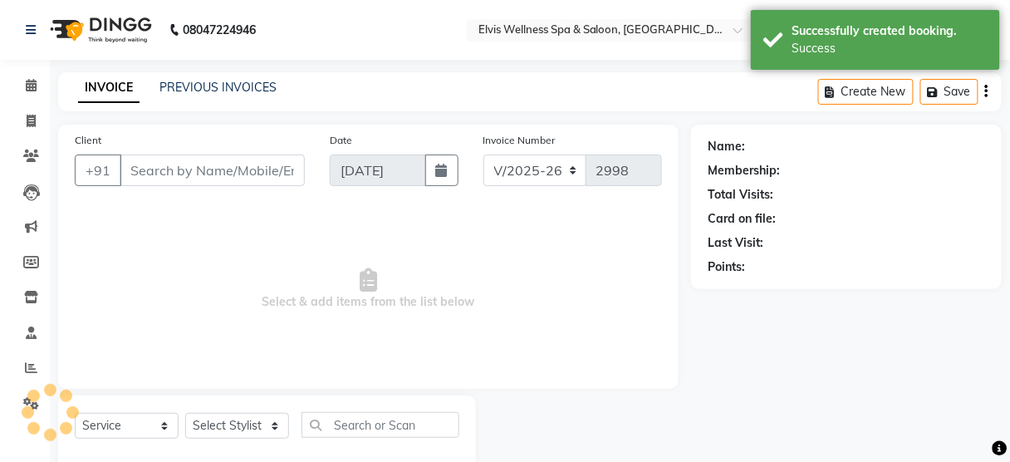
type input "9823097520"
select select "58922"
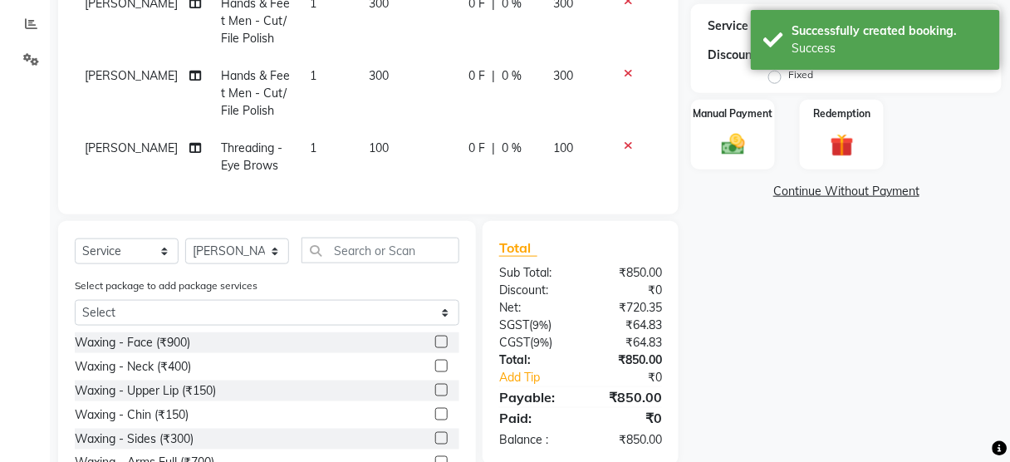
scroll to position [180, 0]
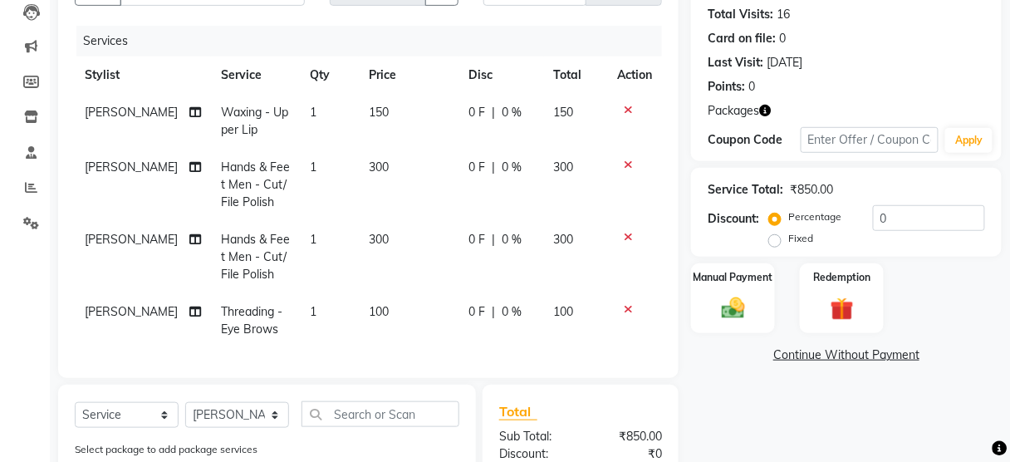
click at [369, 170] on span "300" at bounding box center [379, 167] width 20 height 15
select select "58922"
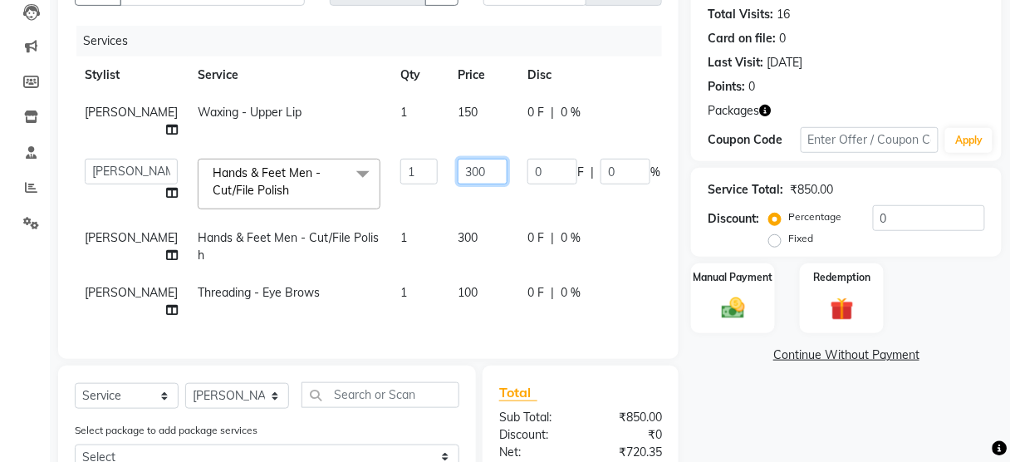
click at [458, 168] on input "300" at bounding box center [483, 172] width 50 height 26
type input "400"
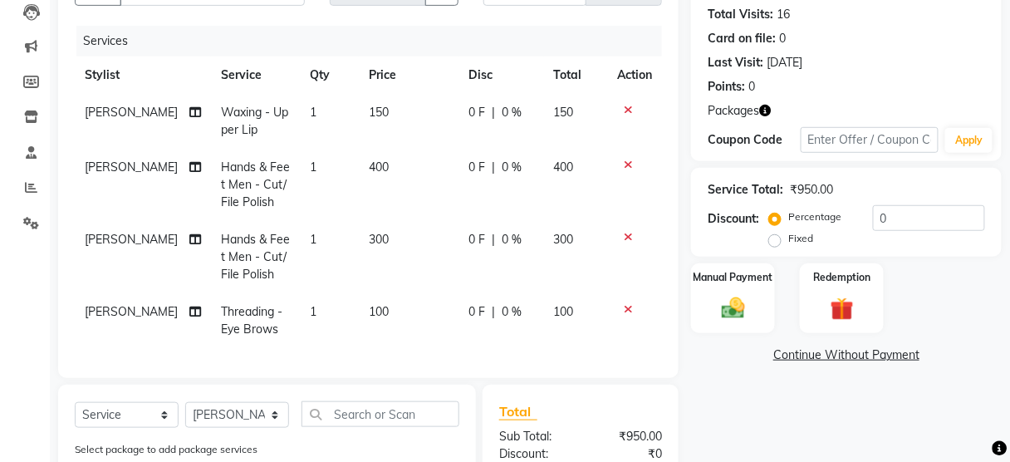
click at [454, 322] on tr "[PERSON_NAME] Threading - Eye Brows 1 100 0 F | 0 % 100" at bounding box center [368, 320] width 587 height 55
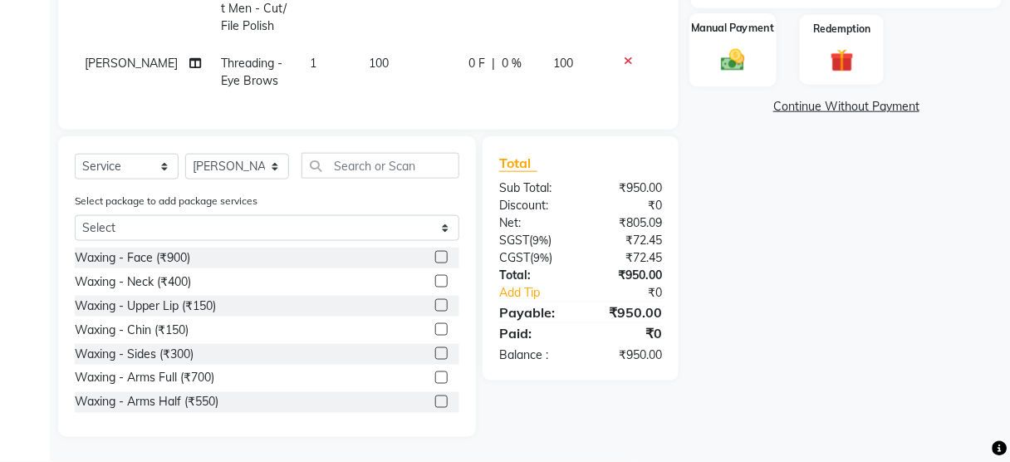
click at [745, 66] on div "Manual Payment" at bounding box center [733, 49] width 87 height 73
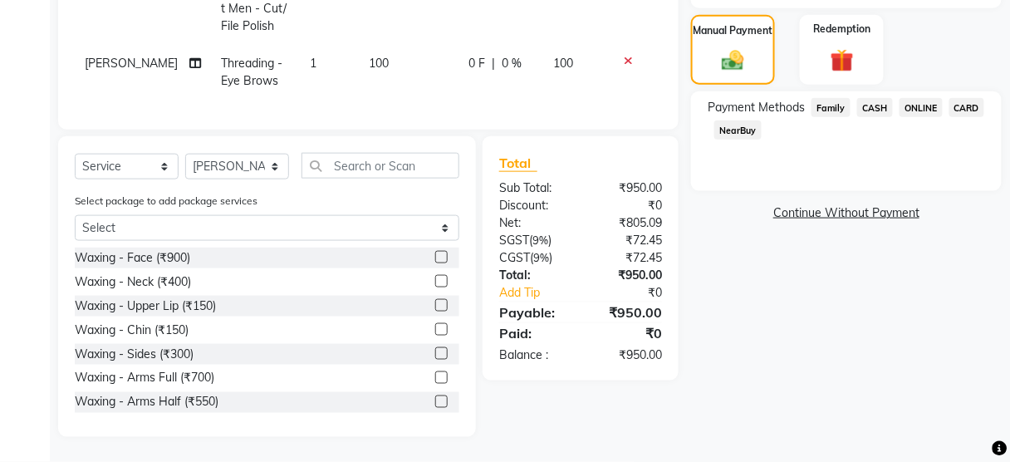
click at [905, 105] on span "ONLINE" at bounding box center [921, 107] width 43 height 19
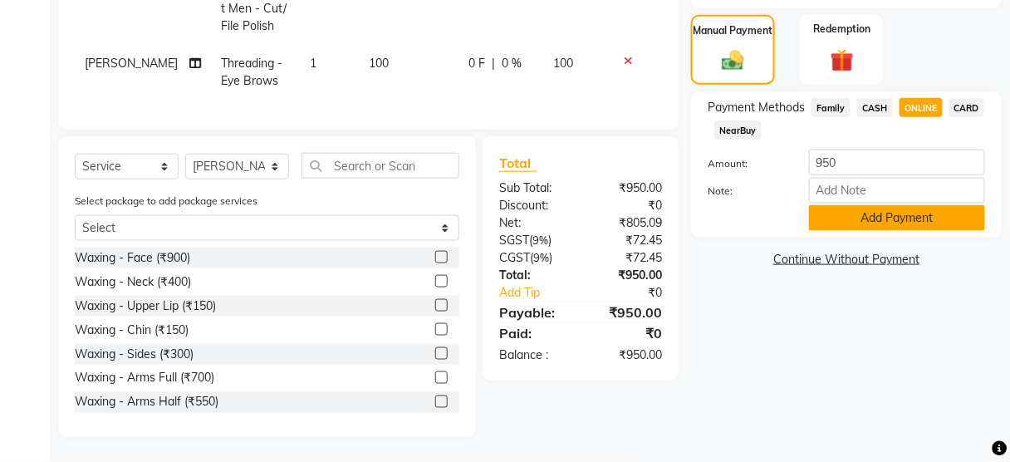
click at [876, 215] on button "Add Payment" at bounding box center [897, 218] width 176 height 26
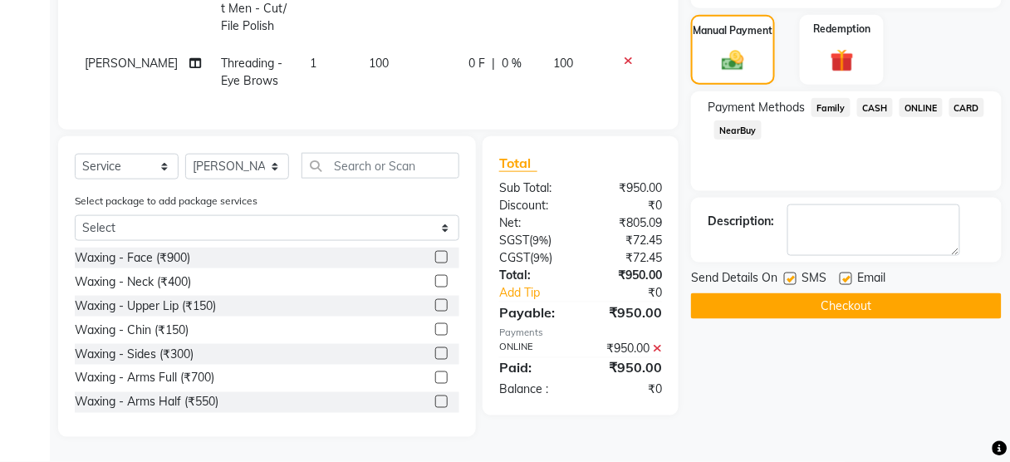
click at [790, 273] on label at bounding box center [790, 279] width 12 height 12
click at [790, 274] on input "checkbox" at bounding box center [789, 279] width 11 height 11
checkbox input "false"
click at [796, 293] on button "Checkout" at bounding box center [846, 306] width 311 height 26
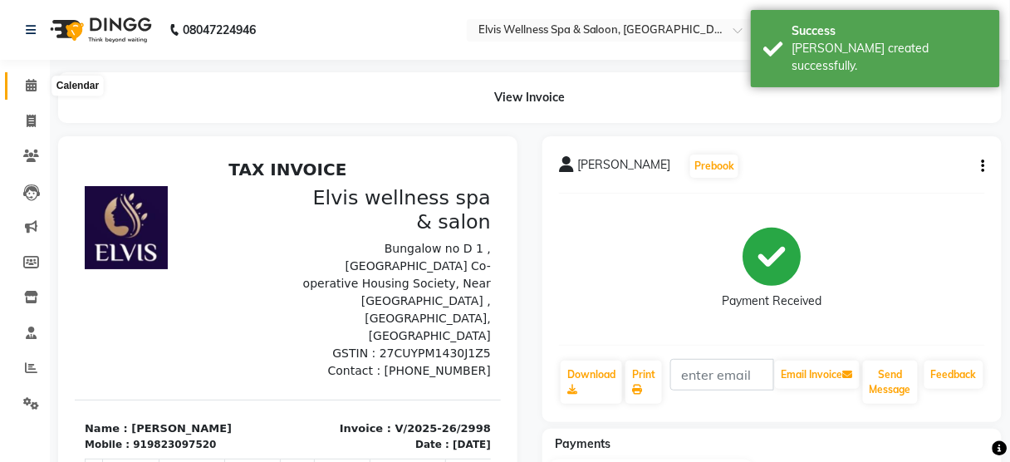
click at [29, 86] on icon at bounding box center [31, 85] width 11 height 12
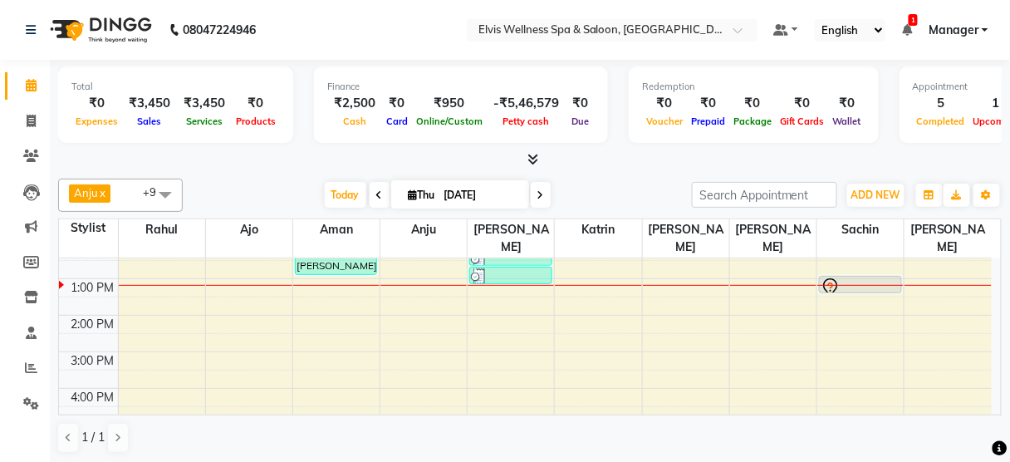
scroll to position [164, 0]
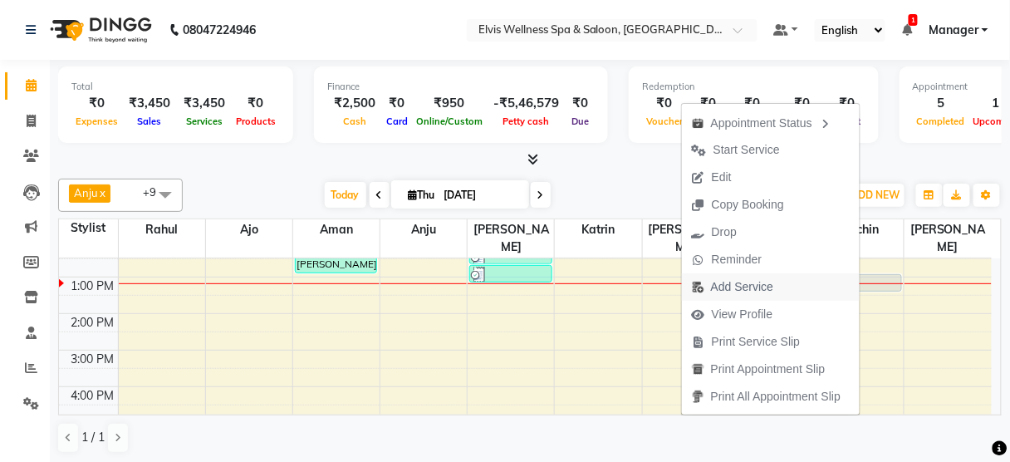
click at [750, 289] on span "Add Service" at bounding box center [742, 286] width 62 height 17
select select "48152"
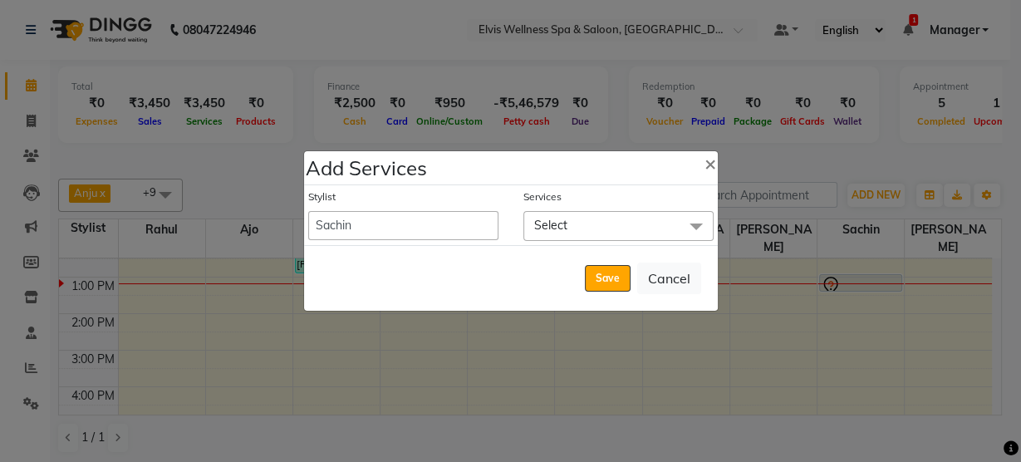
click at [612, 225] on span "Select" at bounding box center [619, 225] width 190 height 29
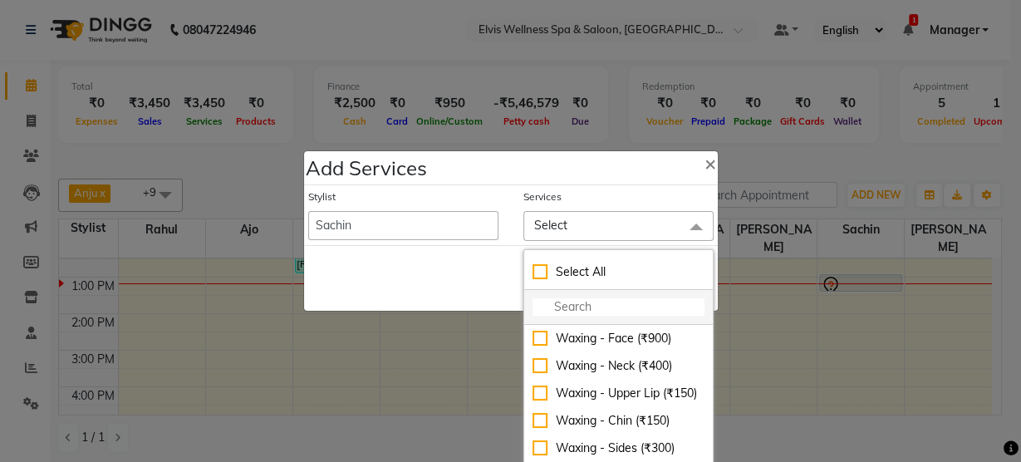
click at [569, 301] on input "multiselect-search" at bounding box center [619, 306] width 172 height 17
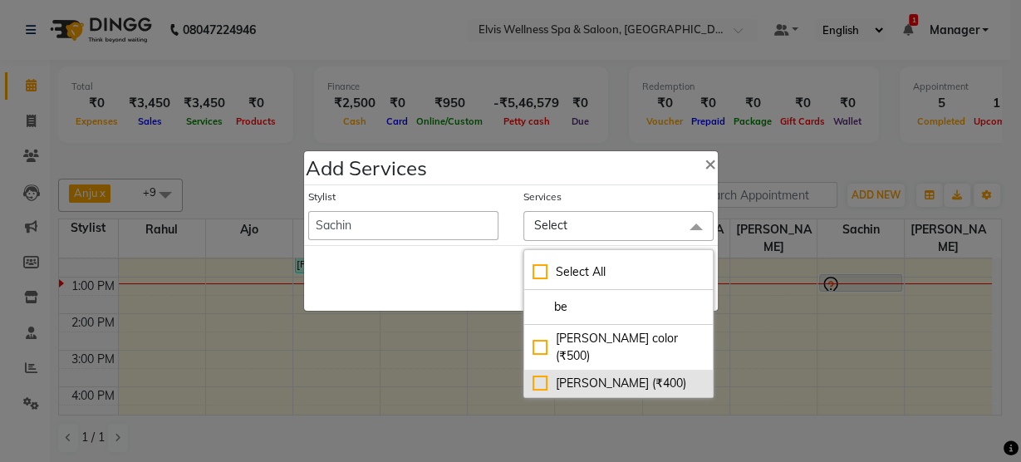
type input "be"
click at [575, 375] on div "[PERSON_NAME] (₹400)" at bounding box center [619, 383] width 172 height 17
checkbox input "true"
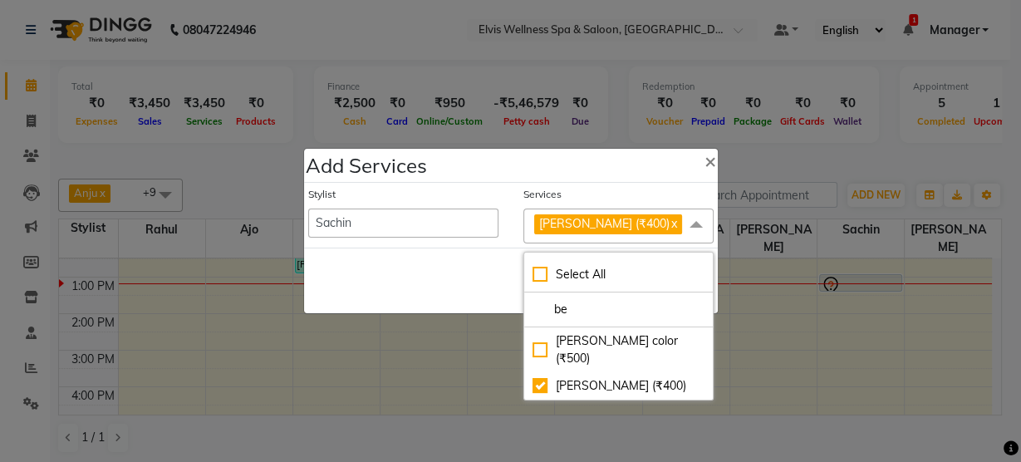
click at [479, 276] on div "Save Cancel" at bounding box center [511, 281] width 414 height 66
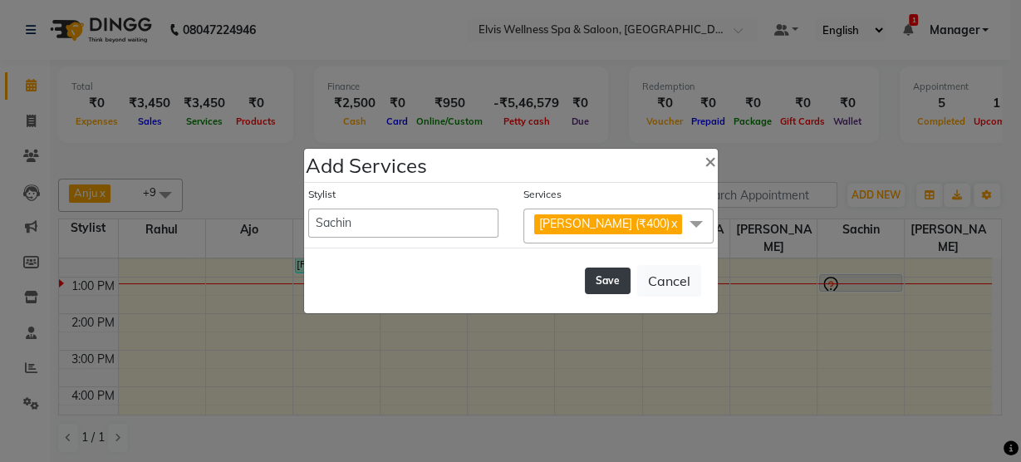
click at [612, 283] on button "Save" at bounding box center [608, 281] width 46 height 27
select select "45634"
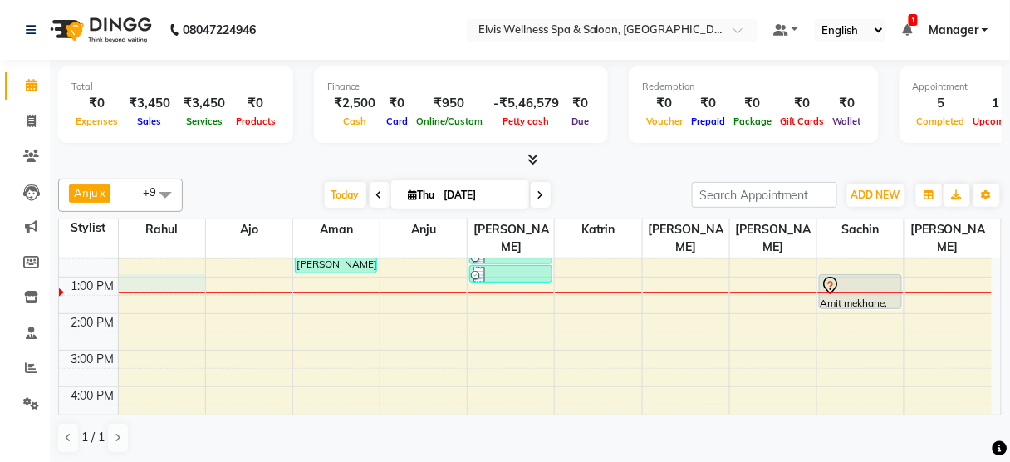
click at [193, 263] on div "8:00 AM 9:00 AM 10:00 AM 11:00 AM 12:00 PM 1:00 PM 2:00 PM 3:00 PM 4:00 PM 5:00…" at bounding box center [525, 350] width 933 height 511
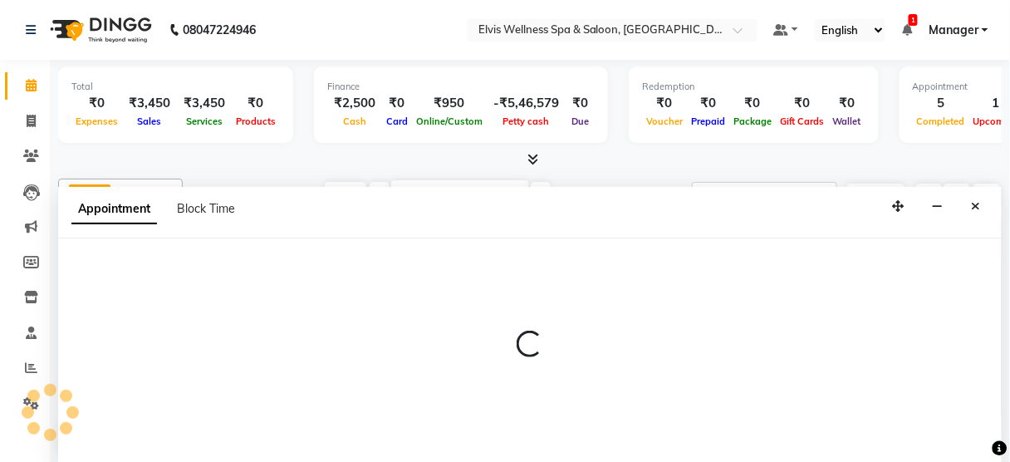
scroll to position [0, 0]
select select "40552"
select select "tentative"
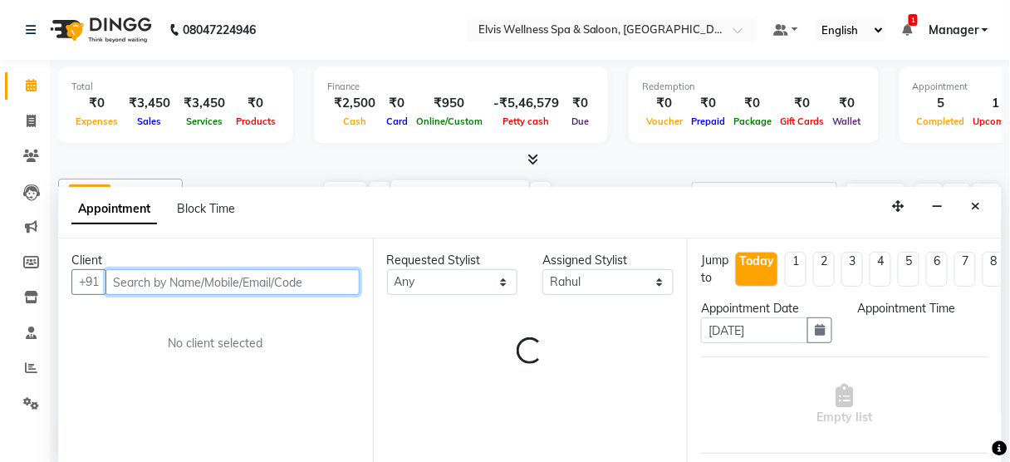
select select "780"
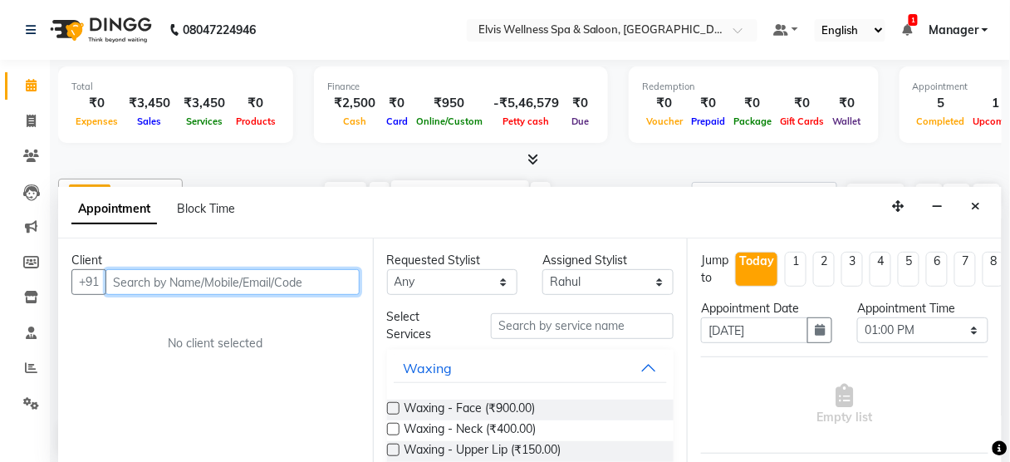
click at [194, 273] on input "text" at bounding box center [233, 282] width 254 height 26
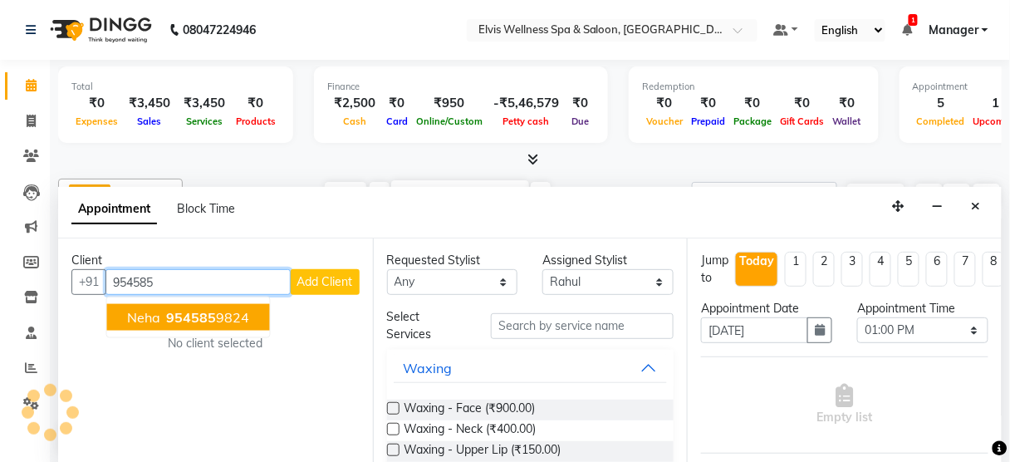
click at [195, 314] on span "954585" at bounding box center [192, 317] width 50 height 17
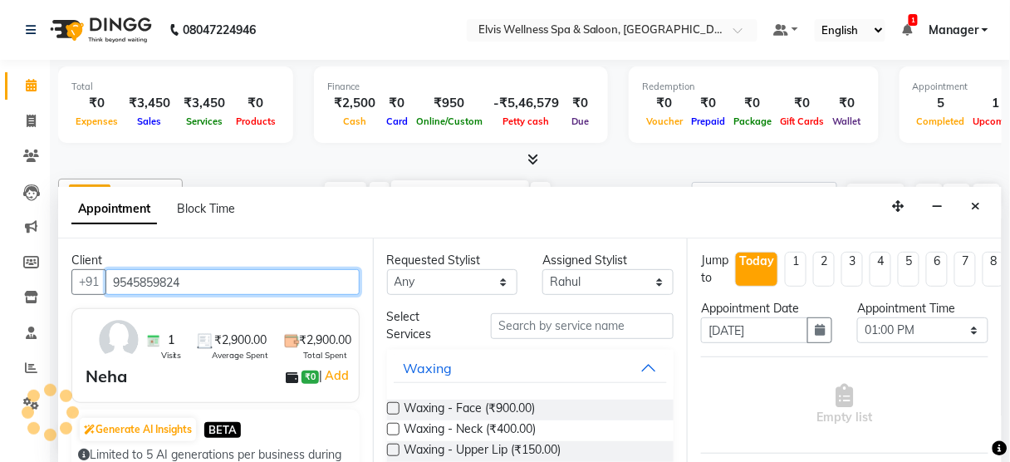
type input "9545859824"
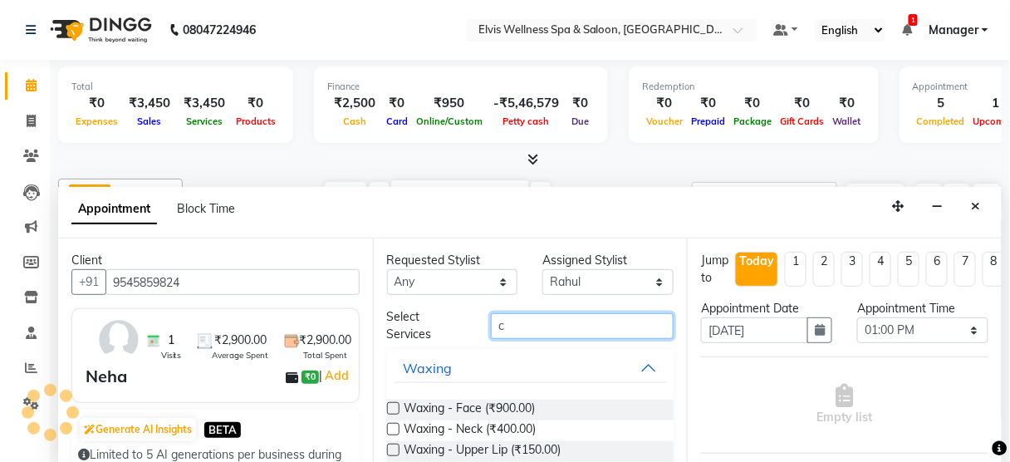
click at [578, 313] on input "c" at bounding box center [582, 326] width 183 height 26
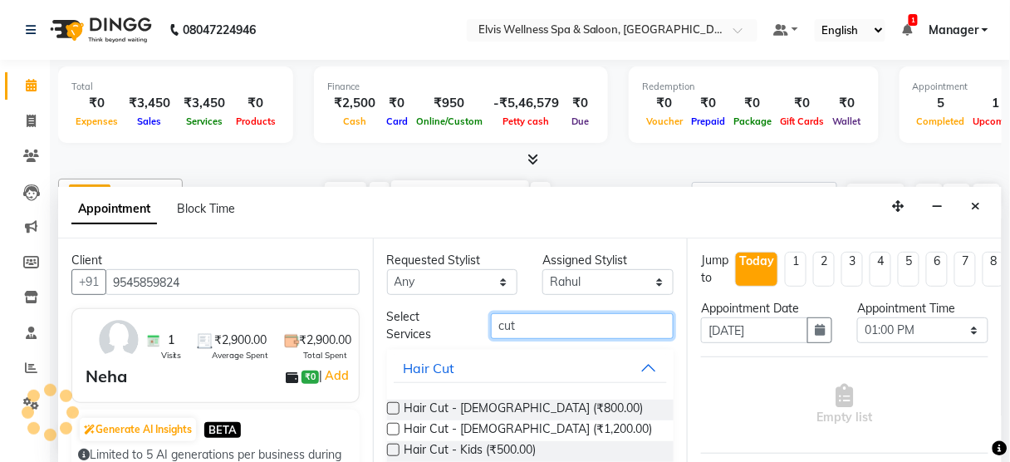
scroll to position [97, 0]
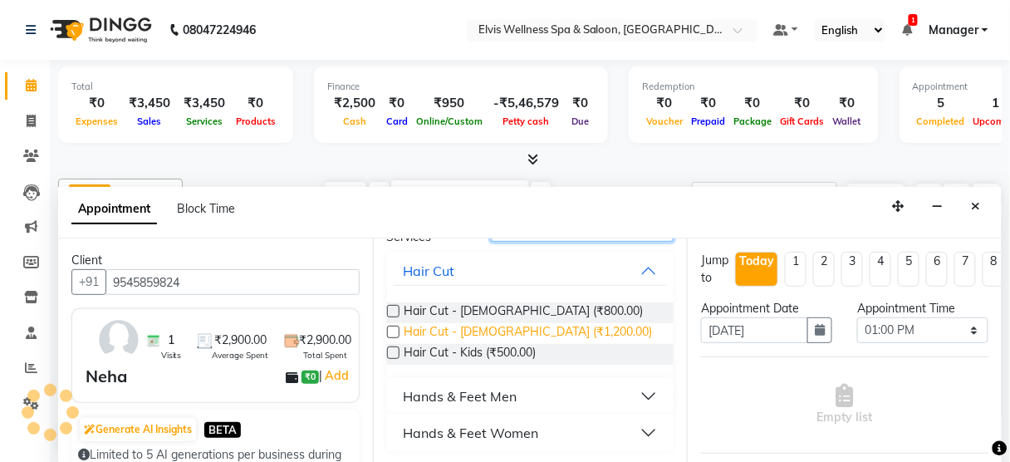
type input "cut"
click at [525, 332] on span "Hair Cut - [DEMOGRAPHIC_DATA] (₹1,200.00)" at bounding box center [529, 333] width 248 height 21
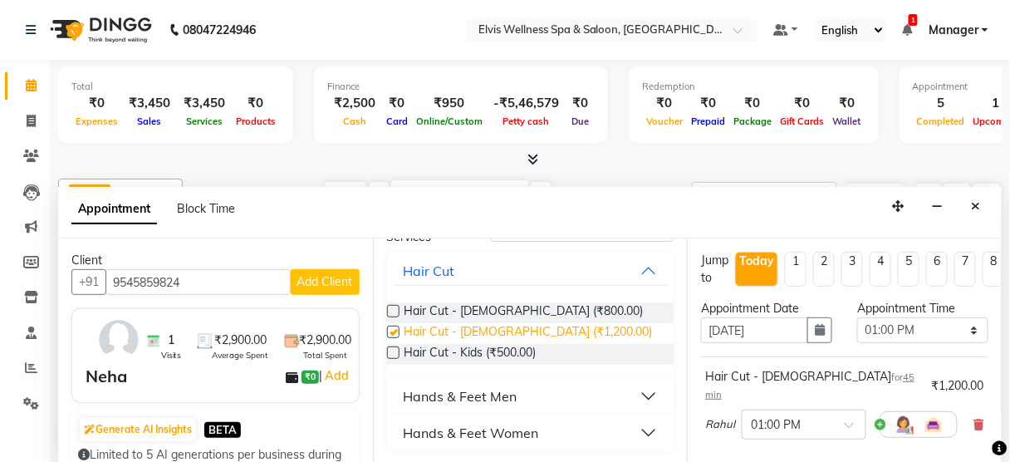
checkbox input "false"
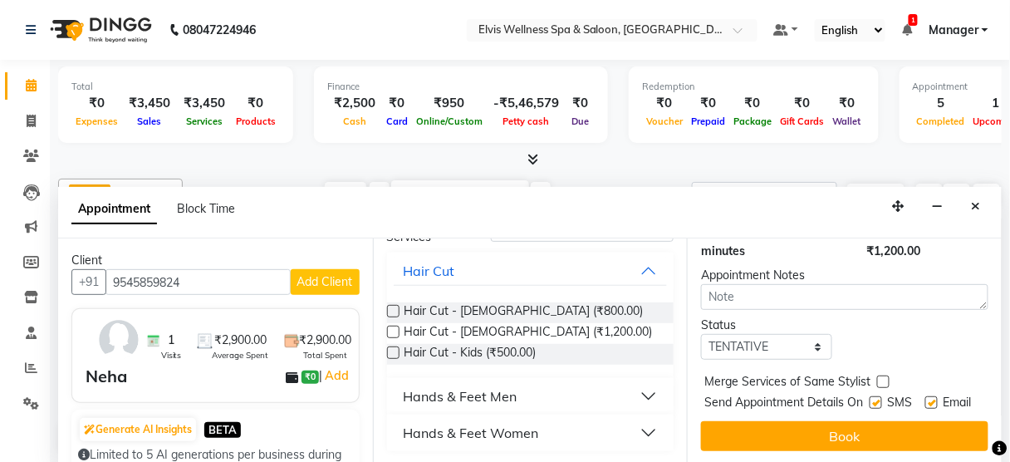
click at [870, 396] on label at bounding box center [876, 402] width 12 height 12
click at [870, 399] on input "checkbox" at bounding box center [875, 404] width 11 height 11
checkbox input "false"
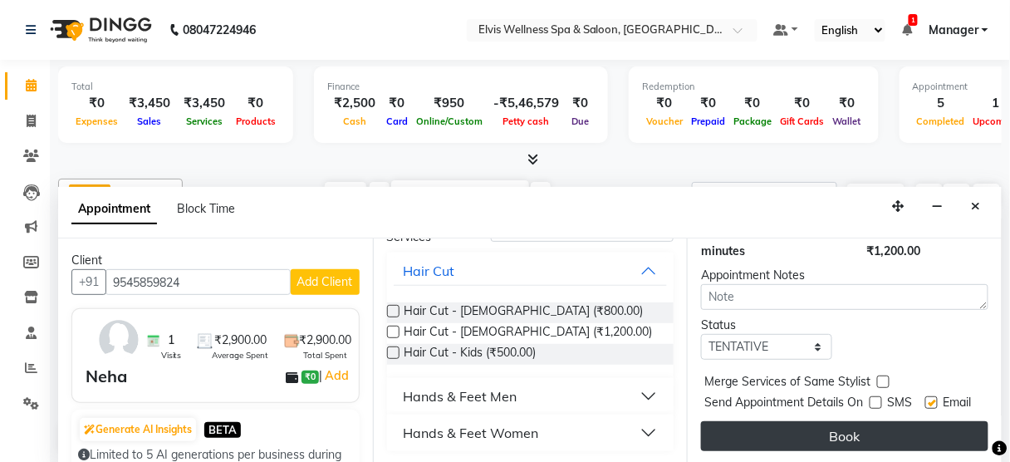
click at [843, 421] on button "Book" at bounding box center [845, 436] width 288 height 30
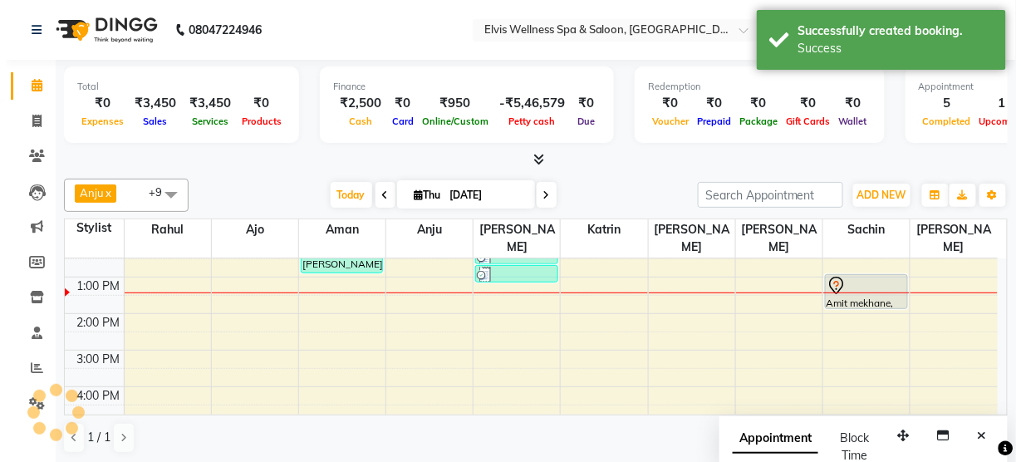
scroll to position [0, 0]
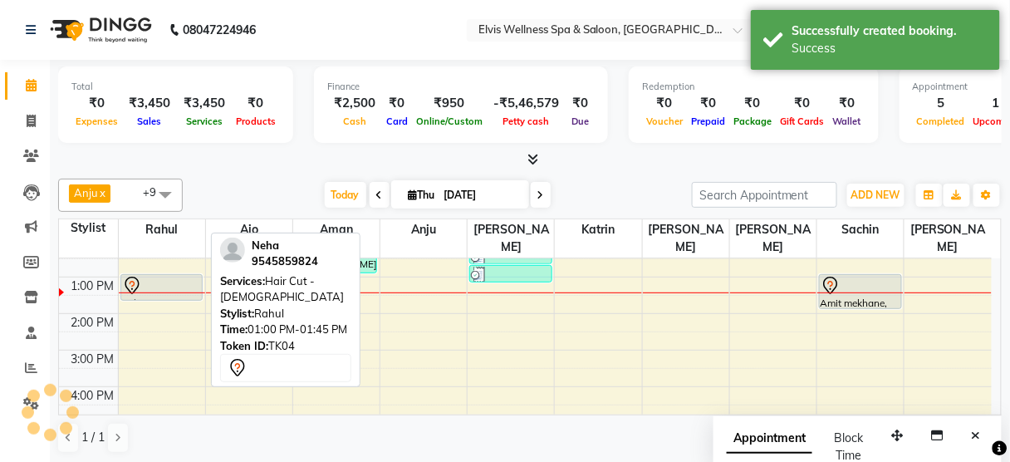
click at [144, 297] on div at bounding box center [161, 300] width 81 height 7
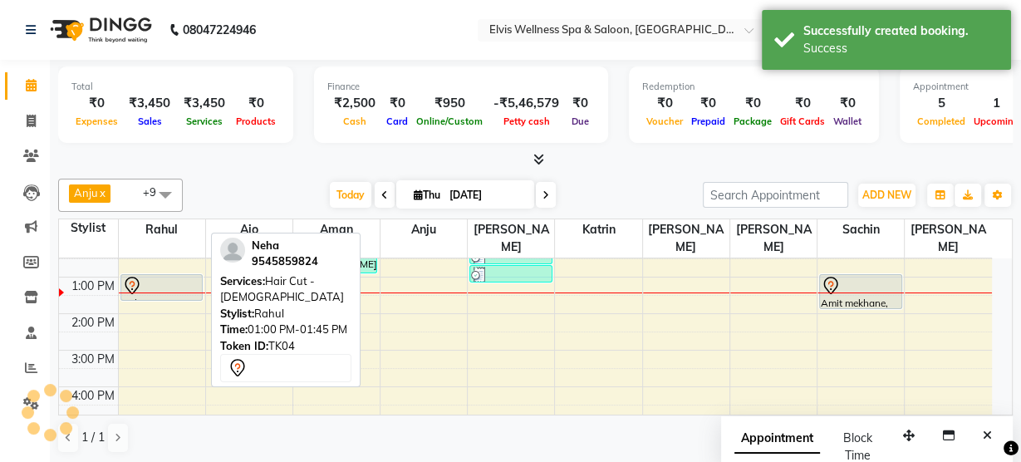
select select "7"
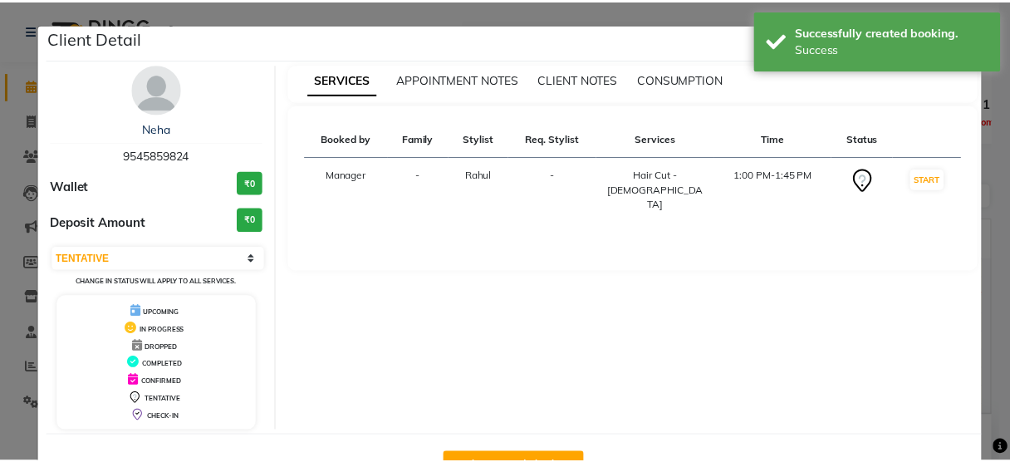
scroll to position [54, 0]
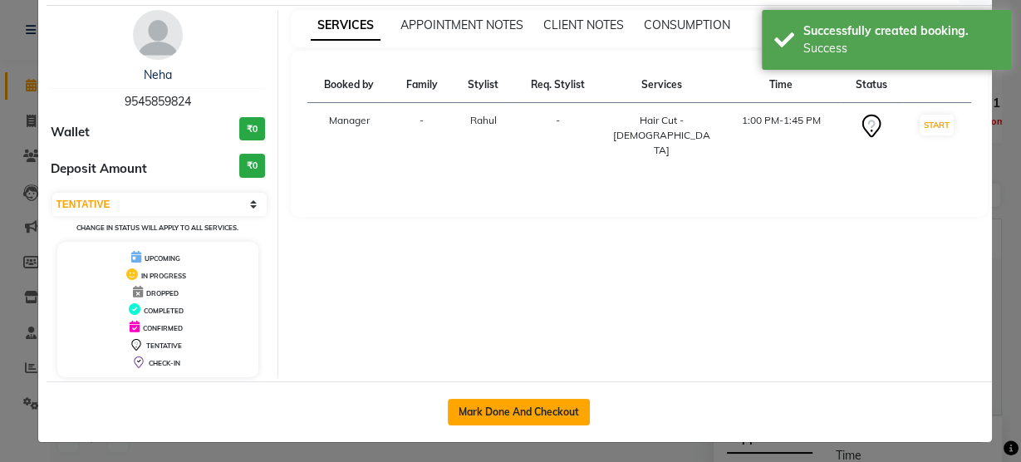
click at [547, 416] on button "Mark Done And Checkout" at bounding box center [519, 412] width 142 height 27
select select "5733"
select select "service"
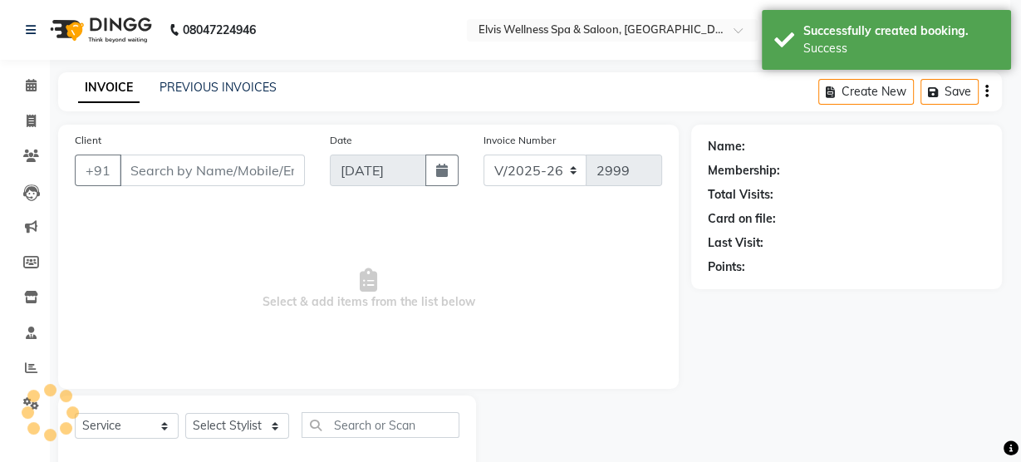
select select "3"
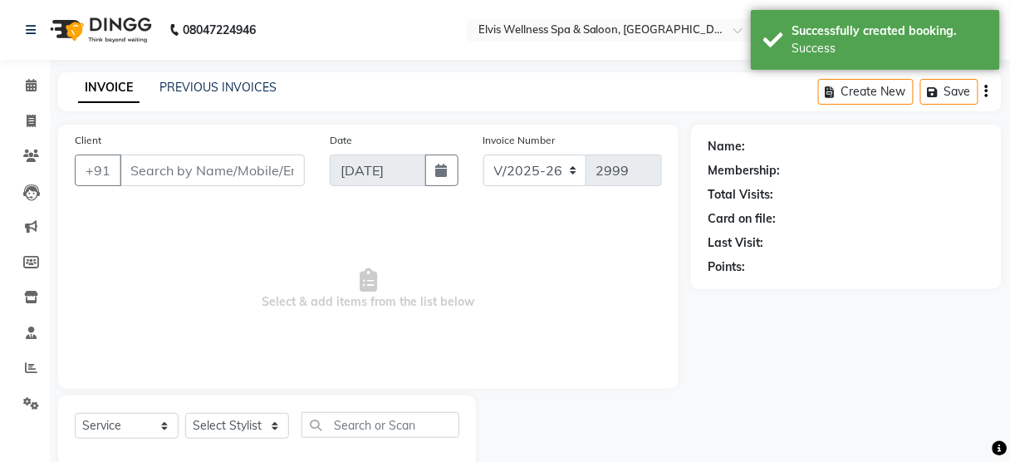
type input "9545859824"
select select "40552"
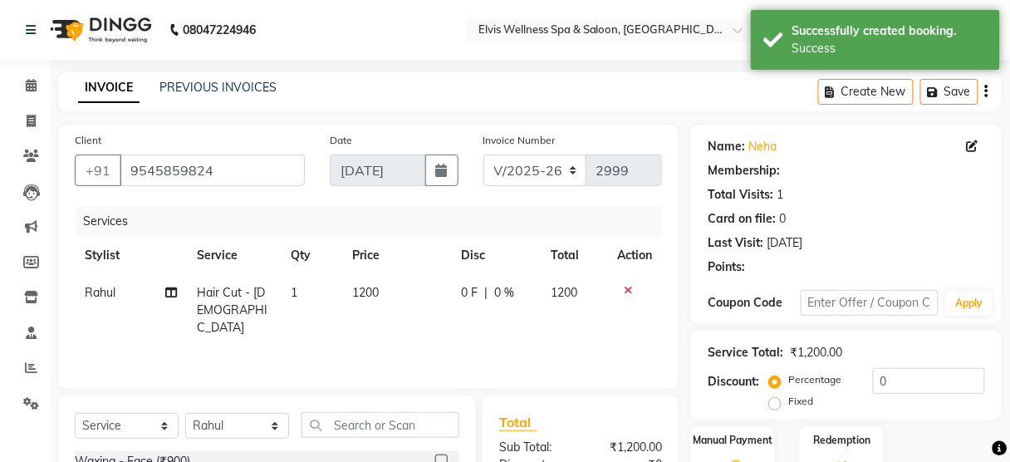
scroll to position [202, 0]
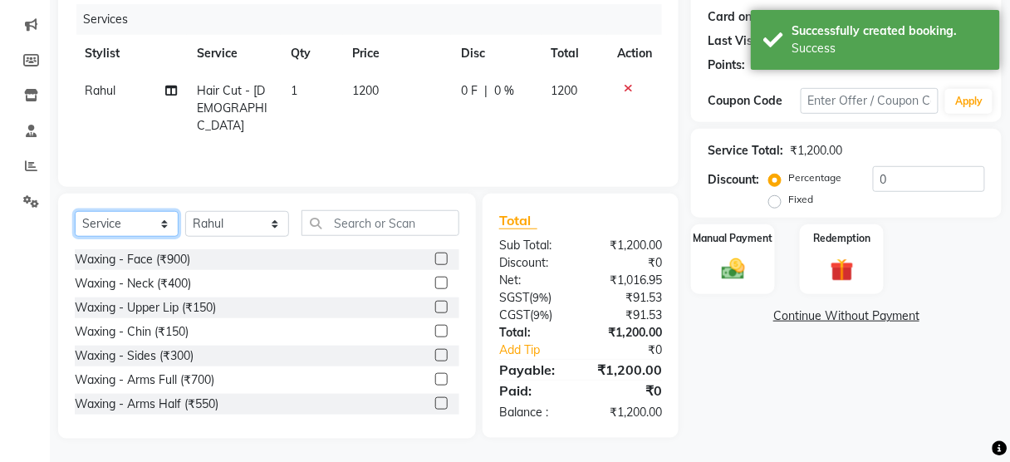
click at [159, 218] on select "Select Service Product Membership Package Voucher Prepaid Gift Card" at bounding box center [127, 224] width 104 height 26
select select "product"
click at [75, 211] on select "Select Service Product Membership Package Voucher Prepaid Gift Card" at bounding box center [127, 224] width 104 height 26
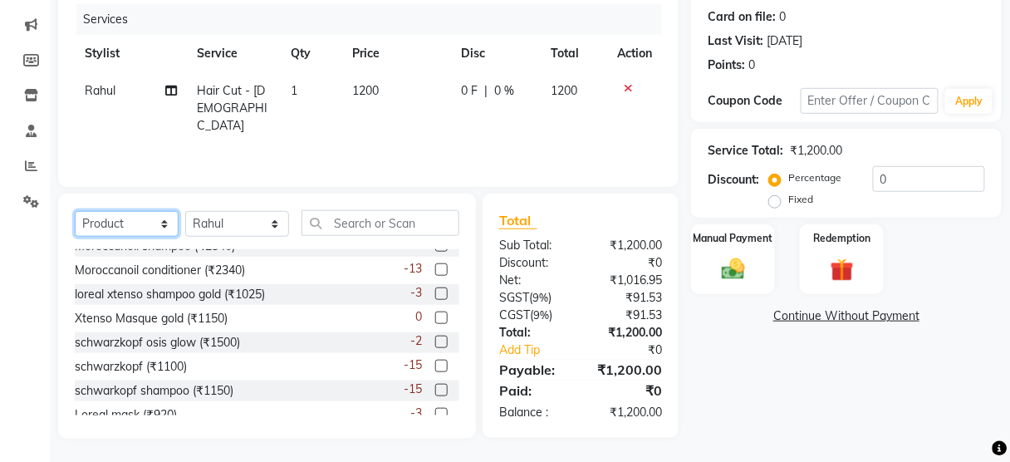
scroll to position [306, 0]
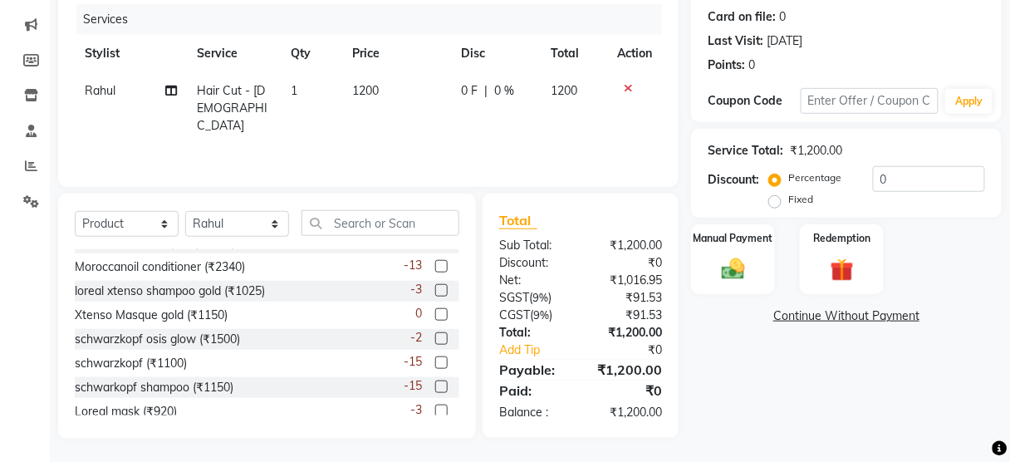
click at [435, 336] on label at bounding box center [441, 338] width 12 height 12
click at [435, 336] on input "checkbox" at bounding box center [440, 339] width 11 height 11
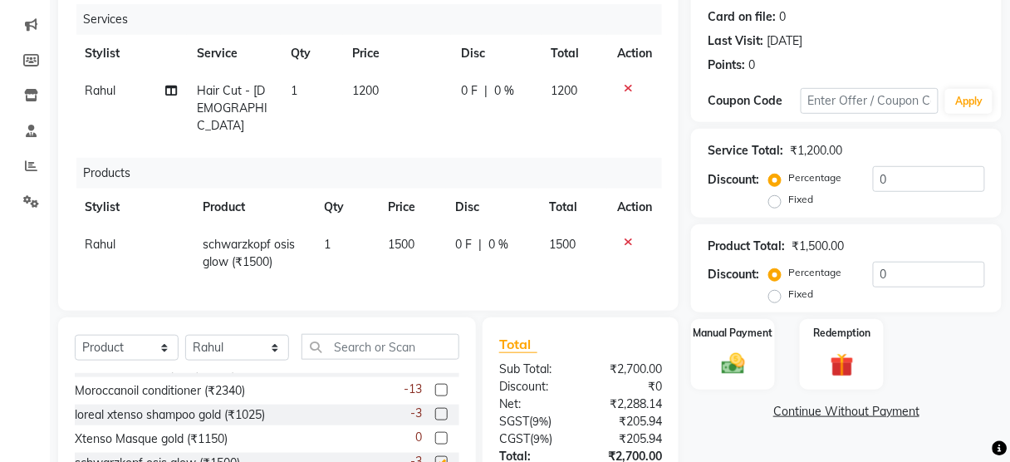
checkbox input "false"
click at [404, 237] on span "1500" at bounding box center [401, 244] width 27 height 15
select select "40552"
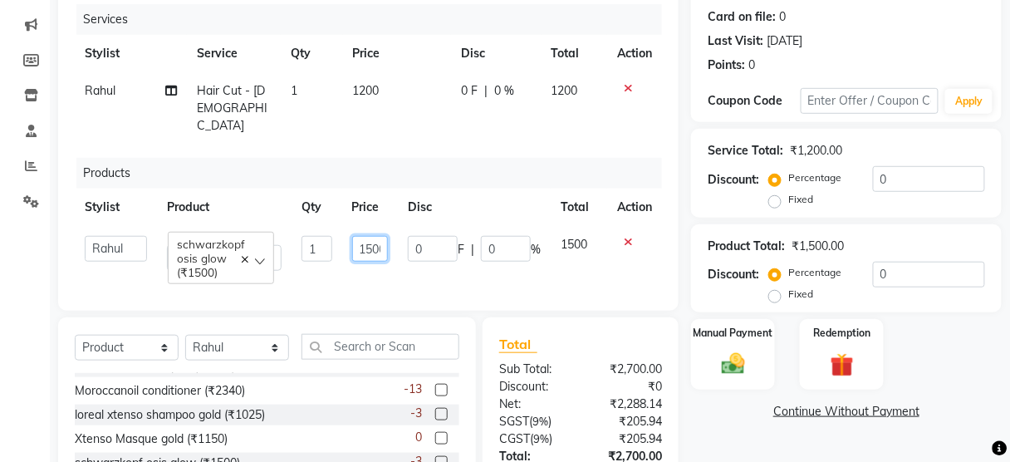
click at [372, 236] on input "1500" at bounding box center [370, 249] width 36 height 26
type input "1550"
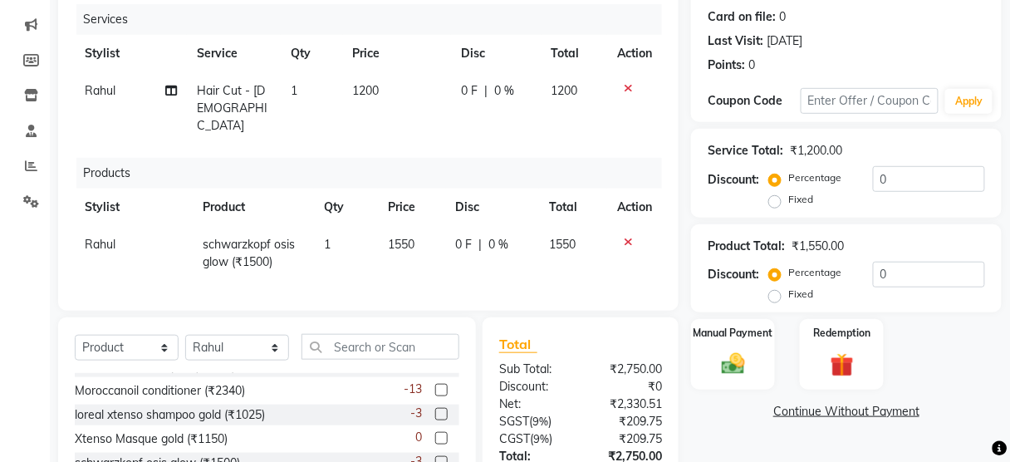
click at [401, 268] on div "Services Stylist Service Qty Price Disc Total Action Rahul Hair Cut - [DEMOGRAP…" at bounding box center [368, 149] width 587 height 290
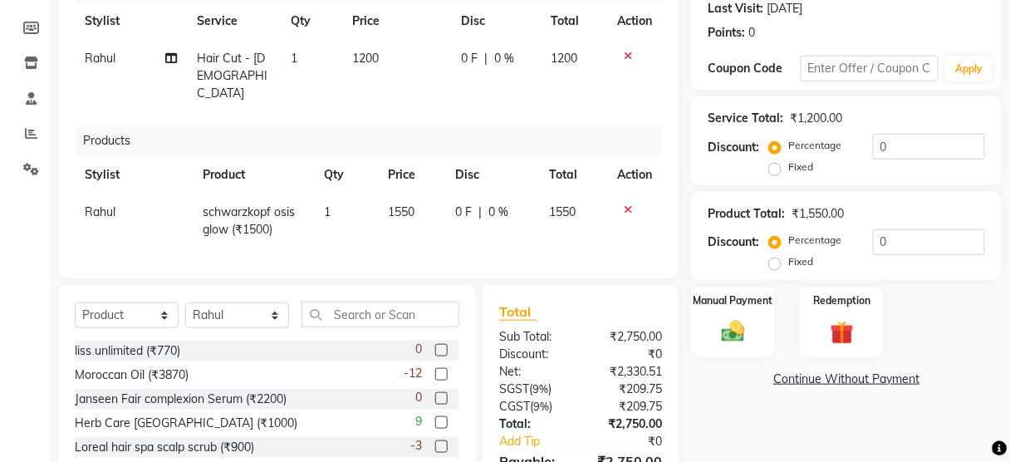
scroll to position [319, 0]
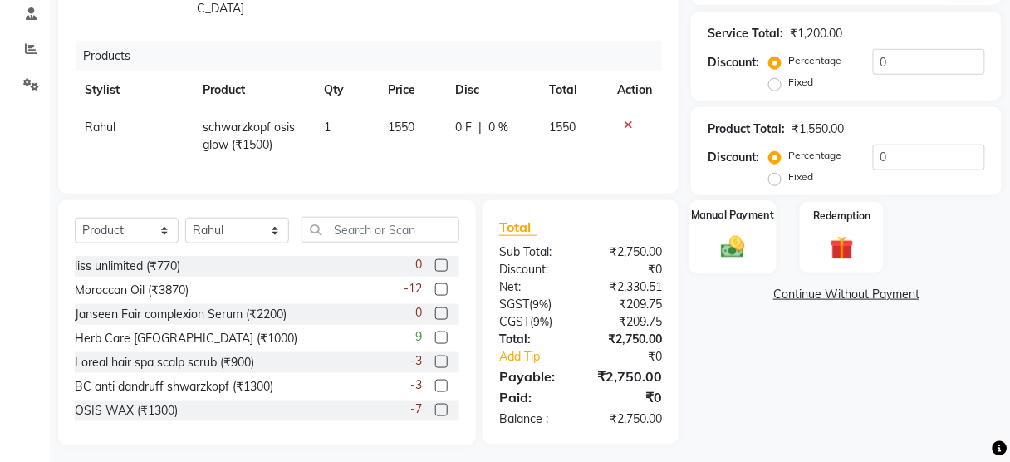
click at [723, 240] on img at bounding box center [733, 248] width 39 height 28
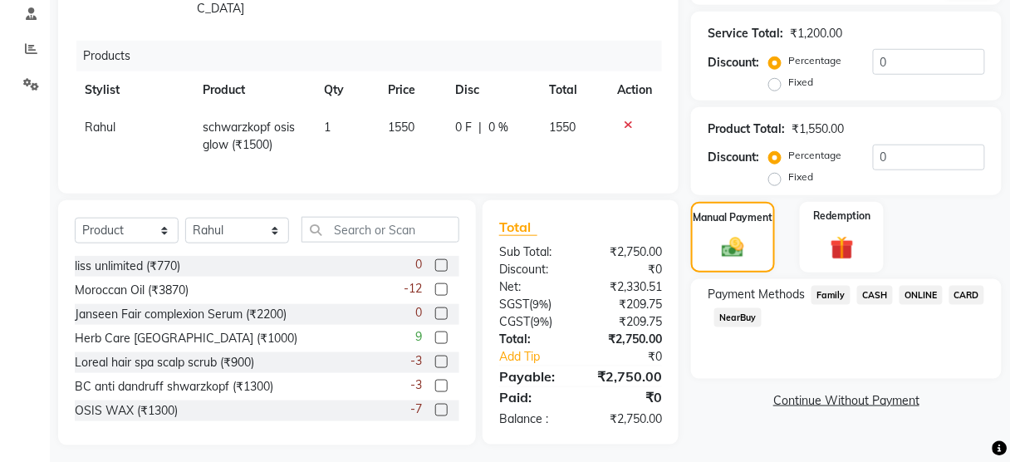
click at [919, 292] on span "ONLINE" at bounding box center [921, 295] width 43 height 19
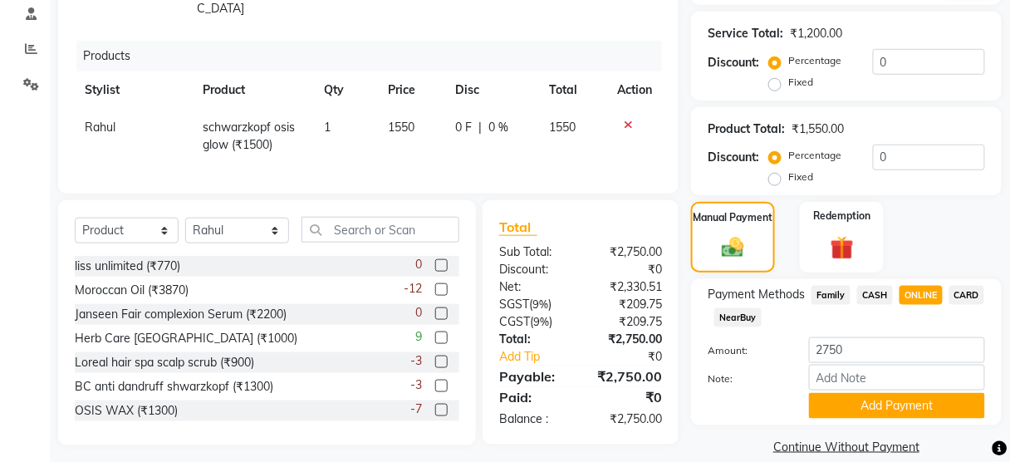
scroll to position [341, 0]
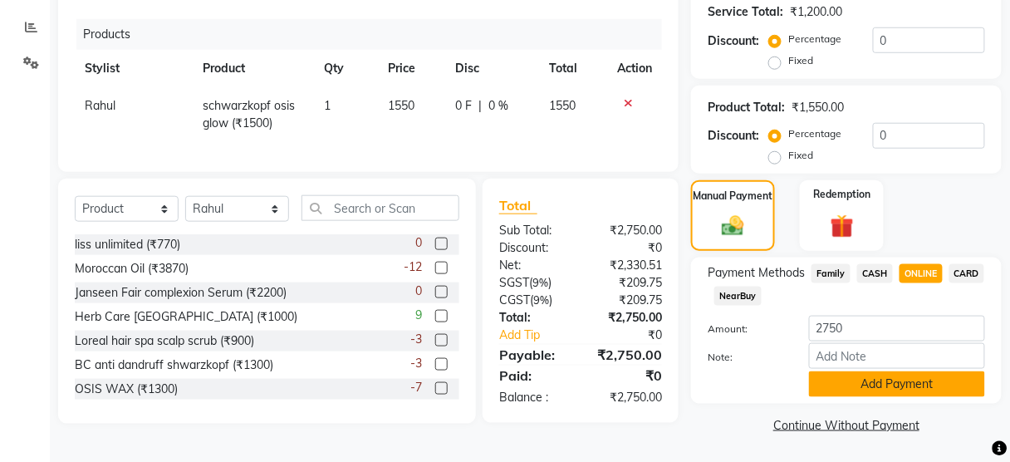
click at [877, 377] on button "Add Payment" at bounding box center [897, 384] width 176 height 26
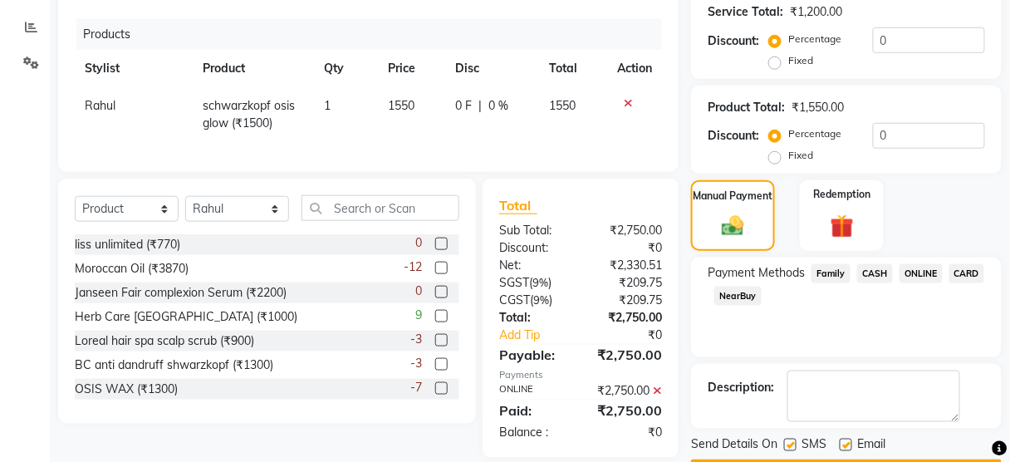
scroll to position [387, 0]
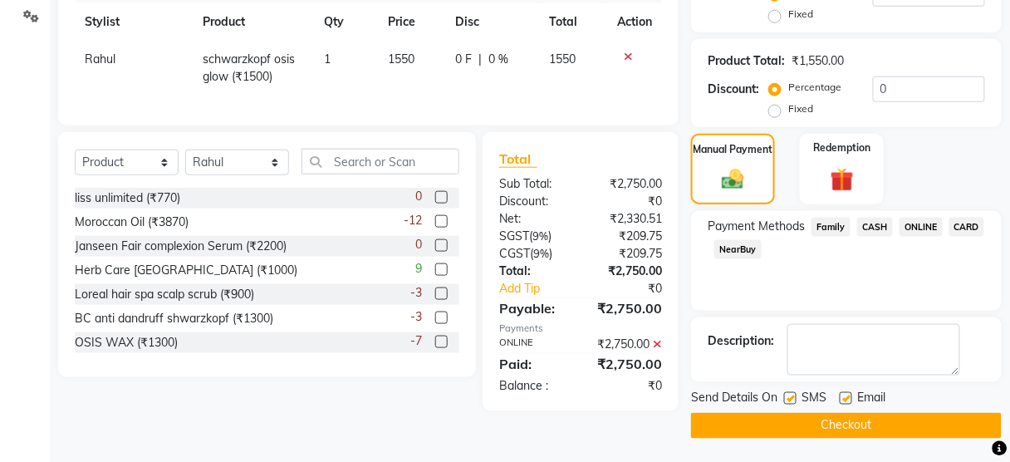
click at [798, 427] on button "Checkout" at bounding box center [846, 426] width 311 height 26
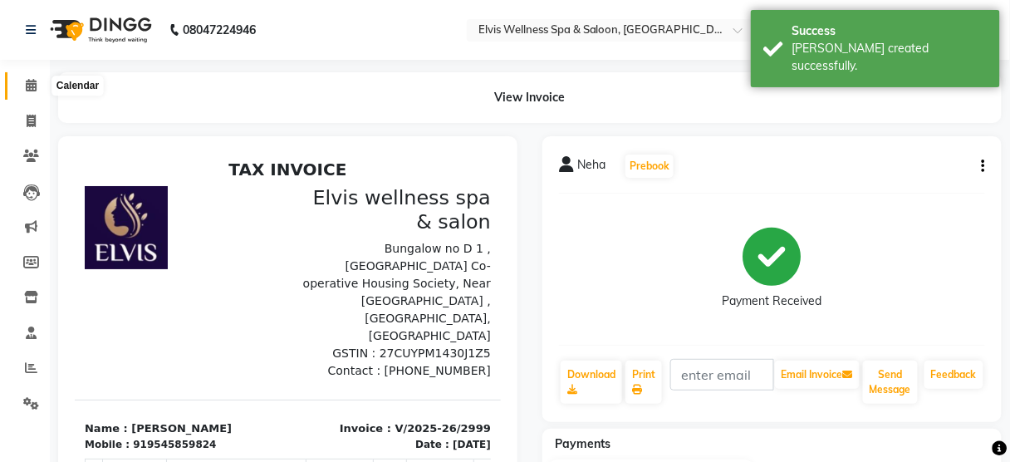
click at [30, 86] on icon at bounding box center [31, 85] width 11 height 12
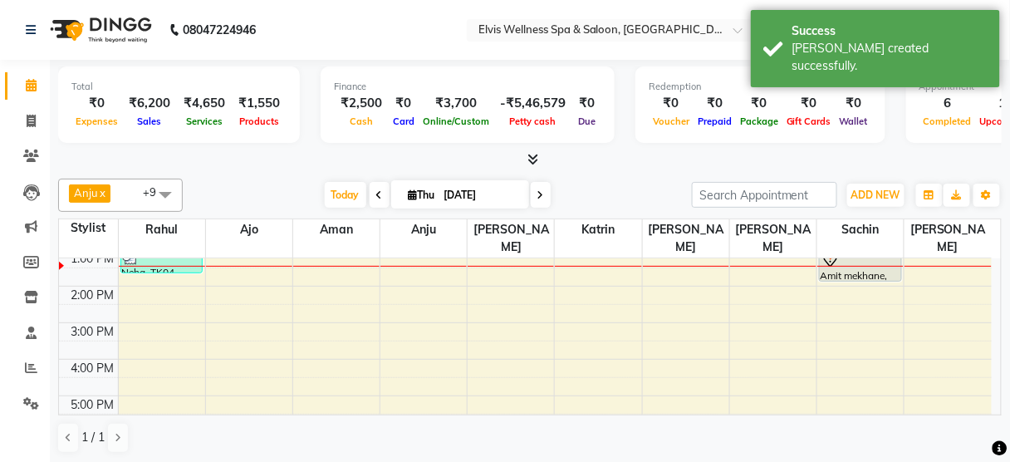
scroll to position [126, 0]
